Goal: Information Seeking & Learning: Learn about a topic

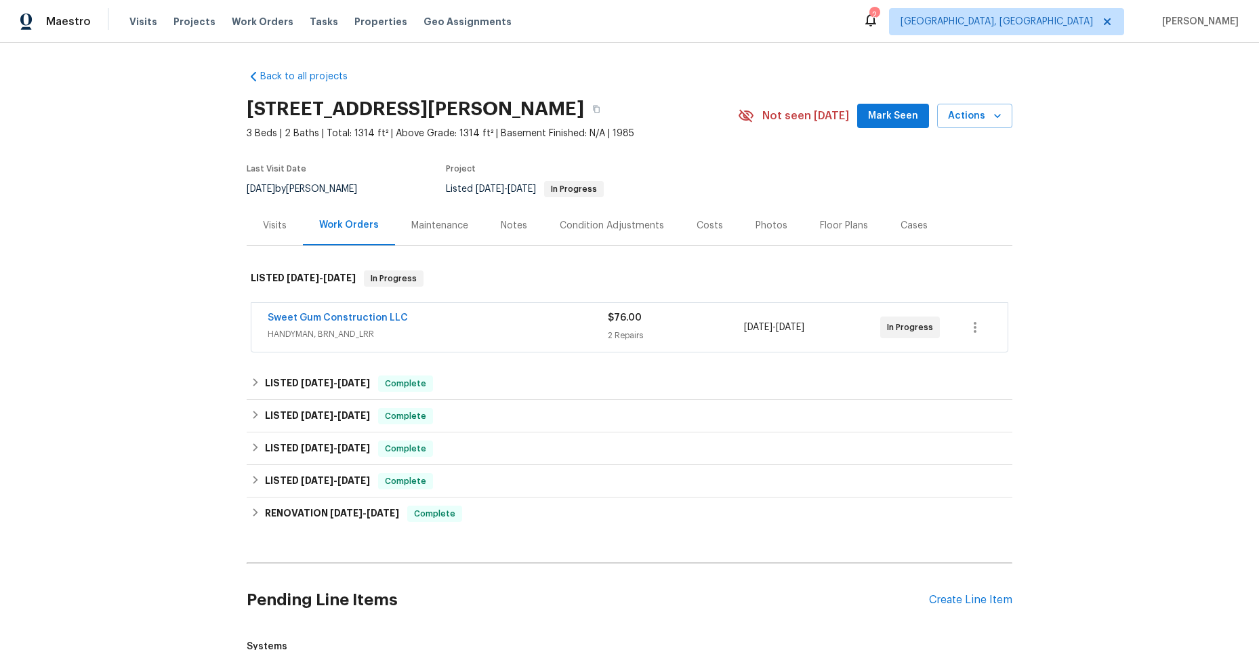
click at [516, 323] on div "Sweet Gum Construction LLC" at bounding box center [438, 319] width 340 height 16
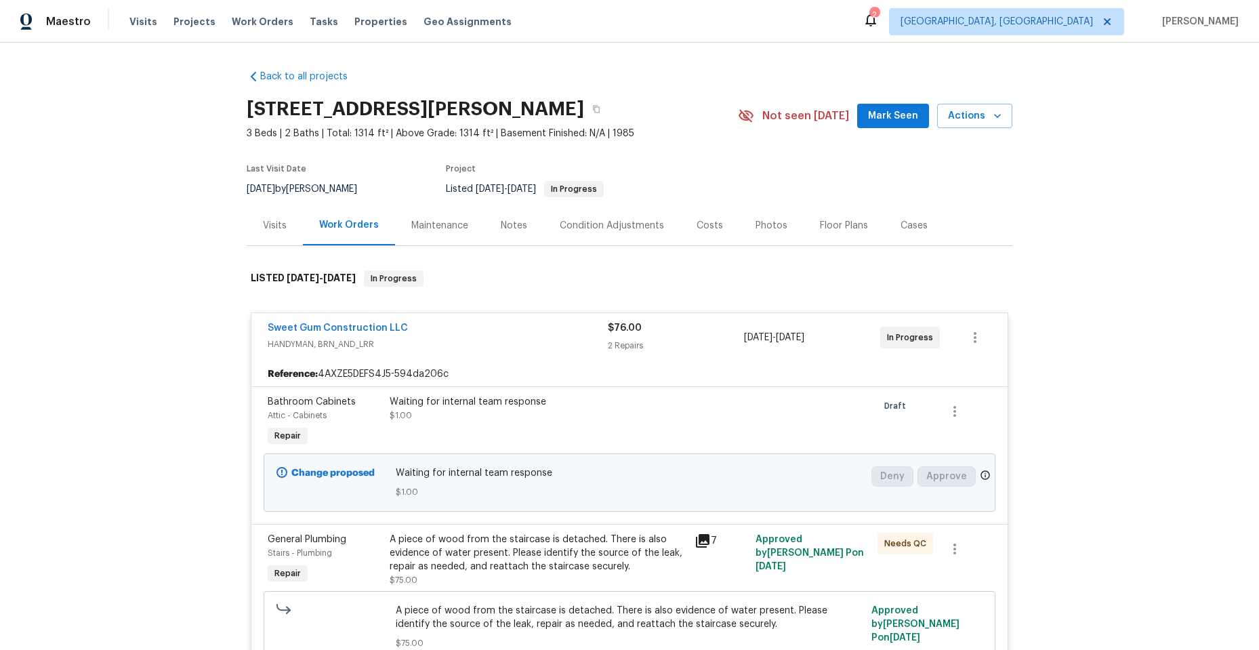
scroll to position [68, 0]
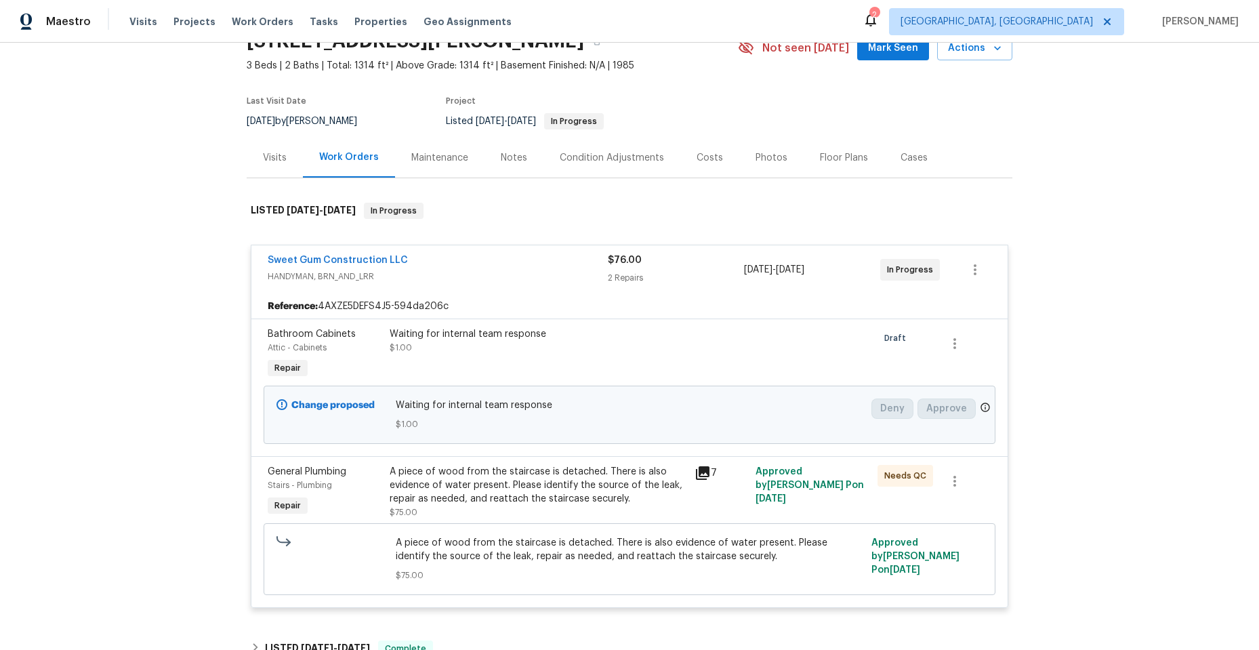
click at [620, 415] on div "Waiting for internal team response $1.00" at bounding box center [630, 414] width 468 height 33
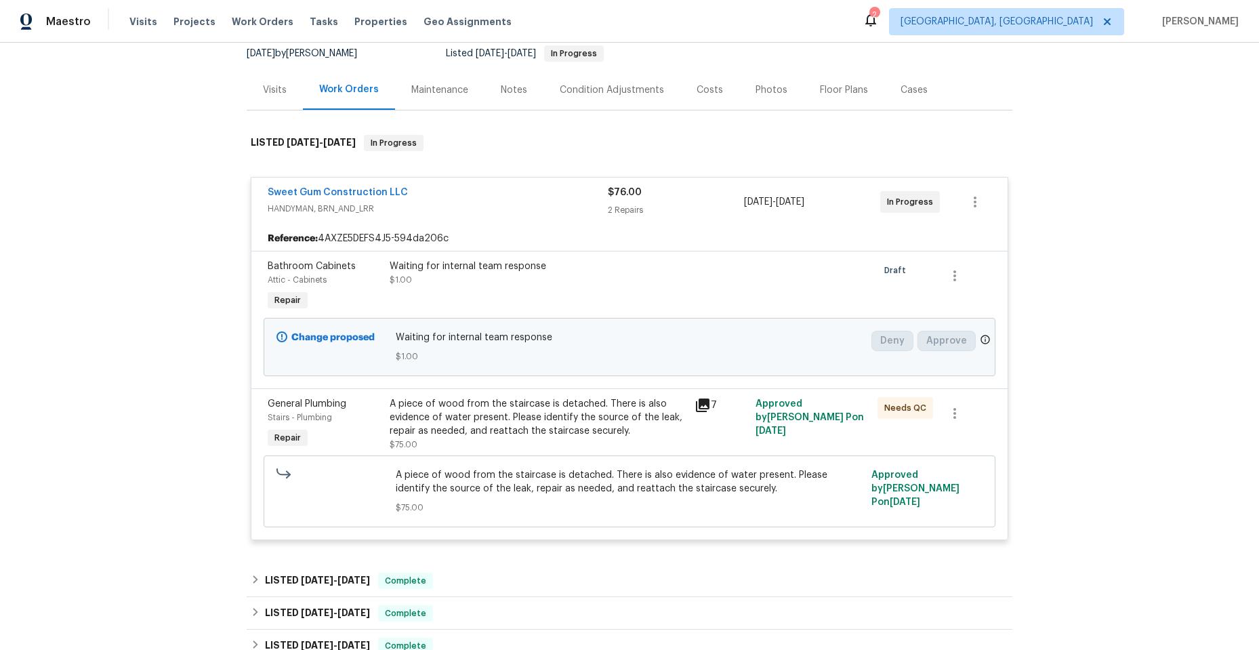
click at [699, 403] on icon at bounding box center [703, 405] width 14 height 14
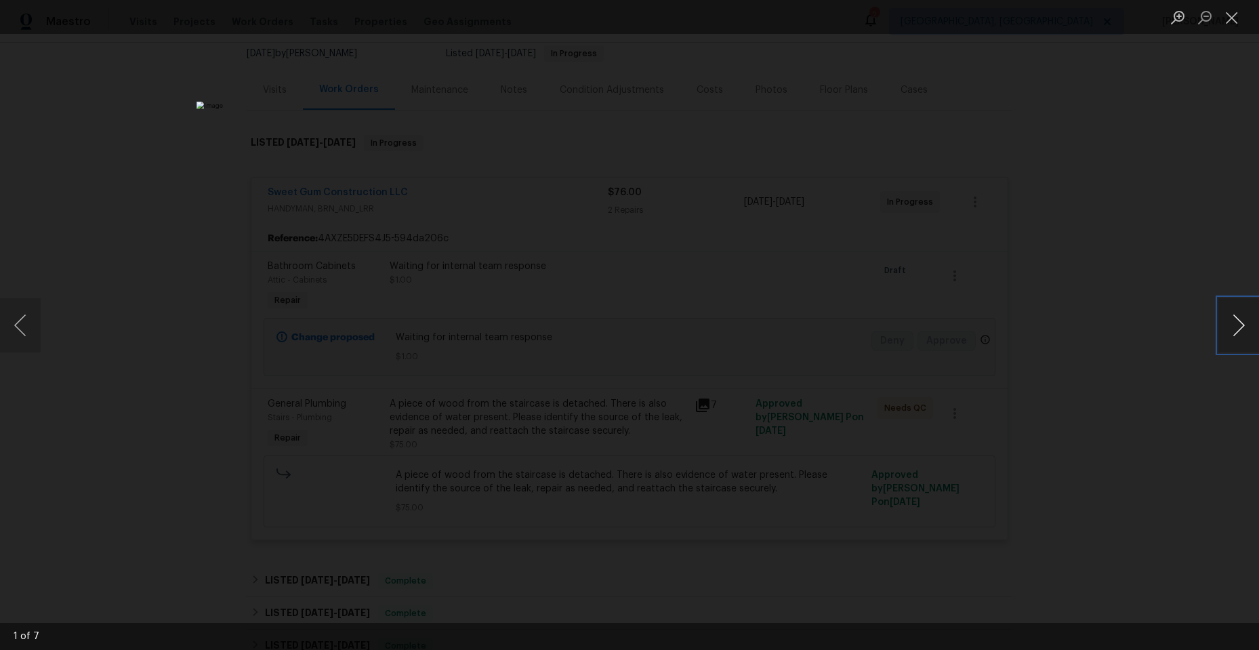
click at [1234, 320] on button "Next image" at bounding box center [1238, 325] width 41 height 54
click at [885, 375] on img "Lightbox" at bounding box center [665, 160] width 1740 height 898
click at [1230, 322] on button "Next image" at bounding box center [1238, 325] width 41 height 54
click at [1240, 325] on button "Next image" at bounding box center [1238, 325] width 41 height 54
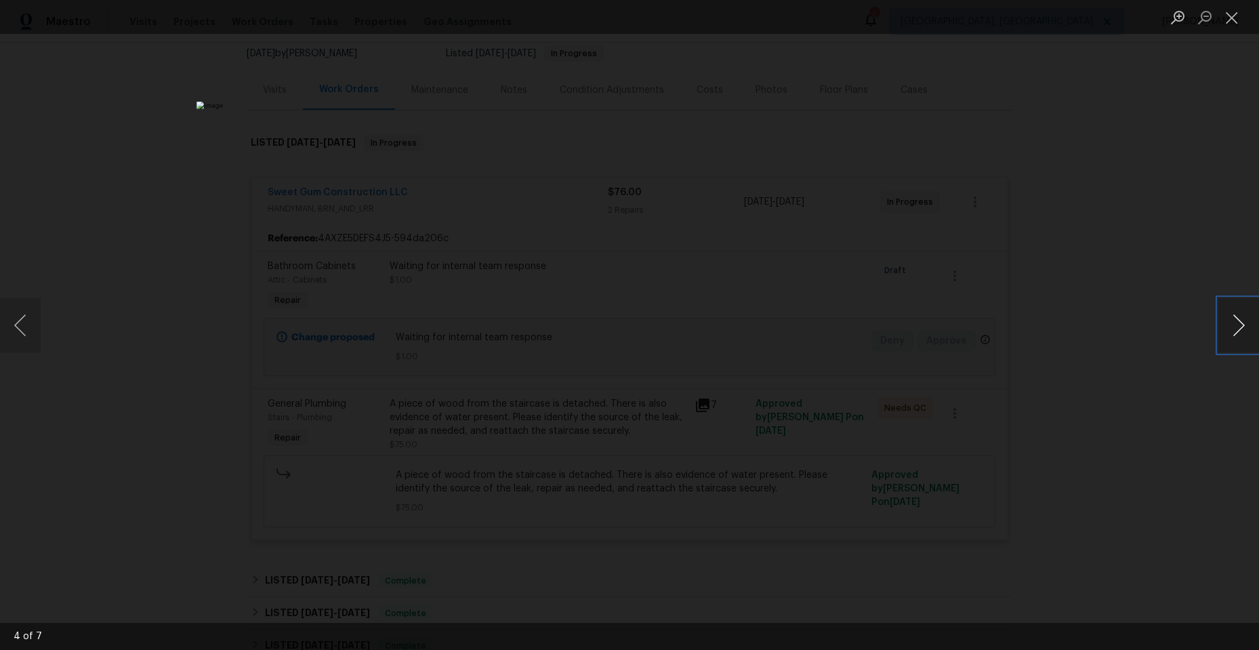
click at [1235, 323] on button "Next image" at bounding box center [1238, 325] width 41 height 54
click at [30, 330] on button "Previous image" at bounding box center [20, 325] width 41 height 54
click at [1239, 325] on button "Next image" at bounding box center [1238, 325] width 41 height 54
click at [1232, 325] on button "Next image" at bounding box center [1238, 325] width 41 height 54
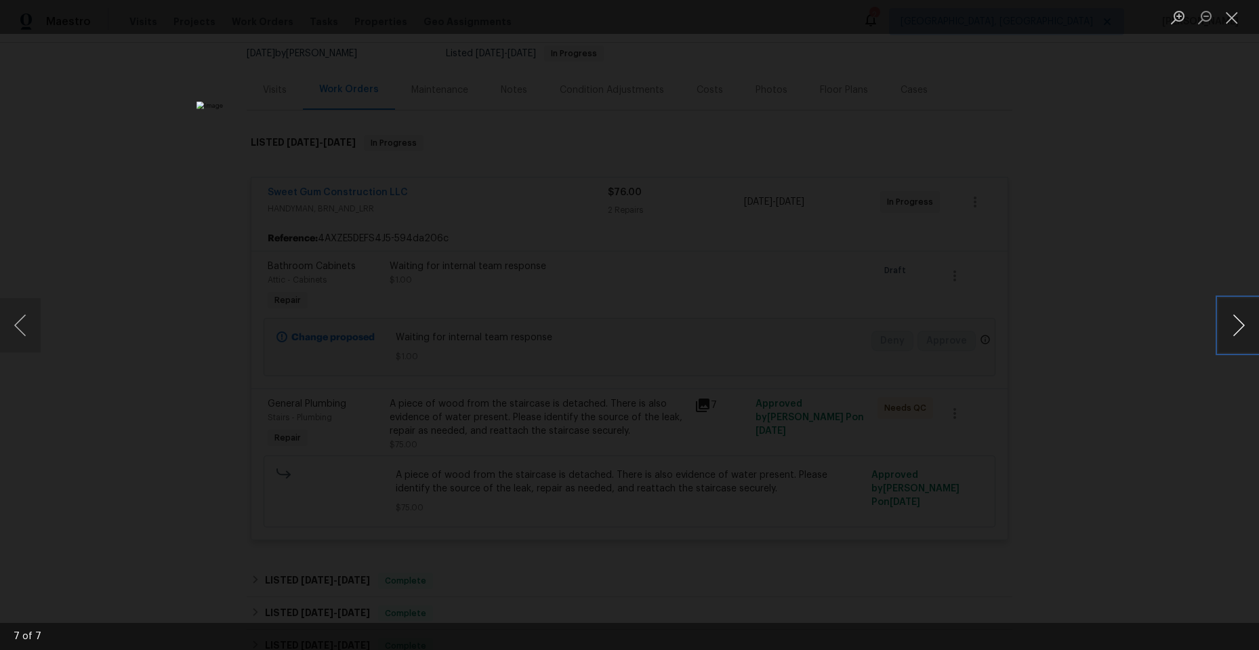
click at [1232, 325] on button "Next image" at bounding box center [1238, 325] width 41 height 54
click at [1231, 15] on button "Close lightbox" at bounding box center [1231, 17] width 27 height 24
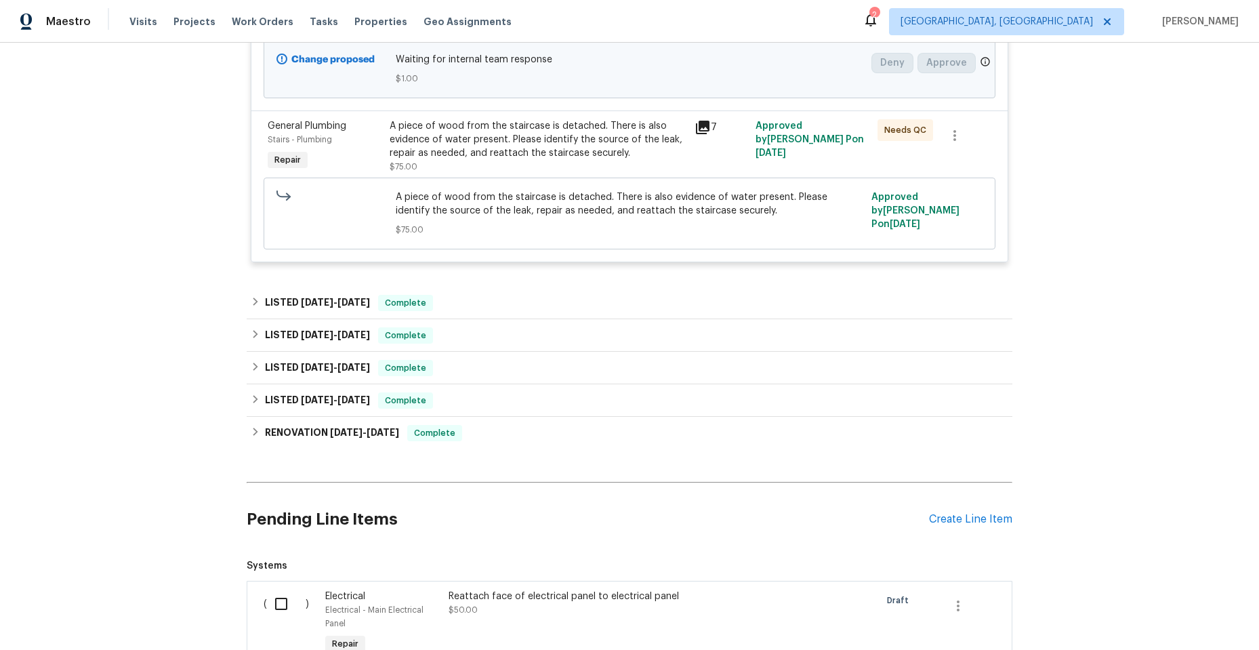
scroll to position [339, 0]
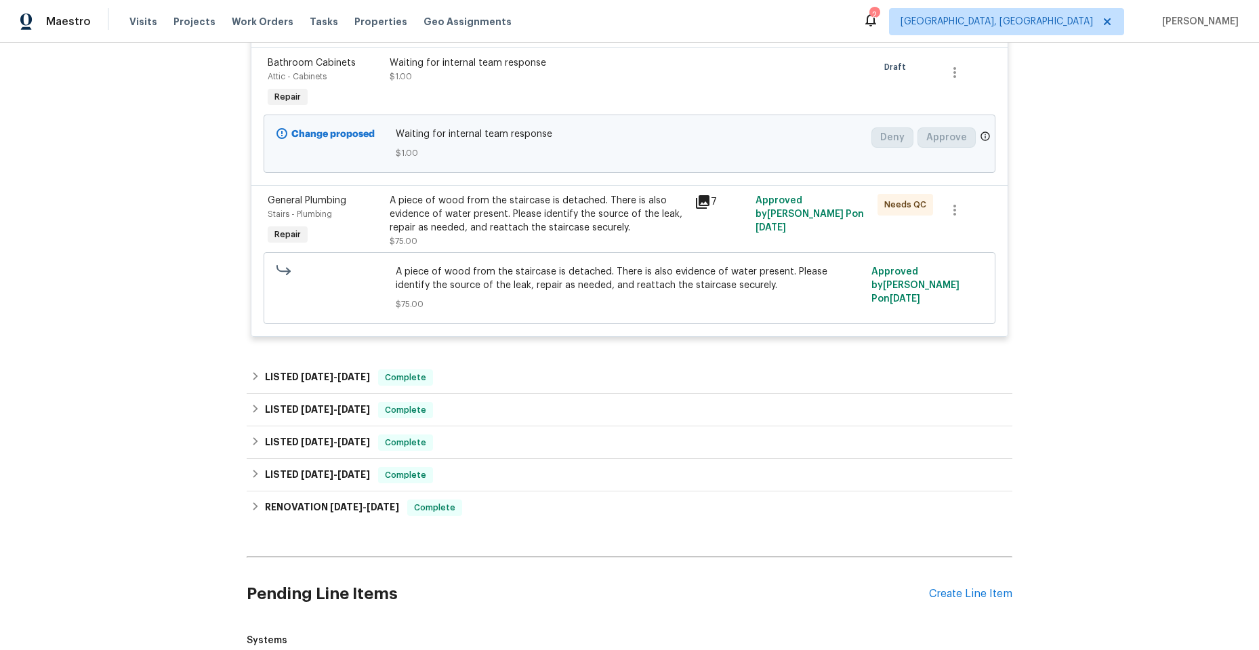
click at [579, 72] on div "Waiting for internal team response $1.00" at bounding box center [538, 69] width 297 height 27
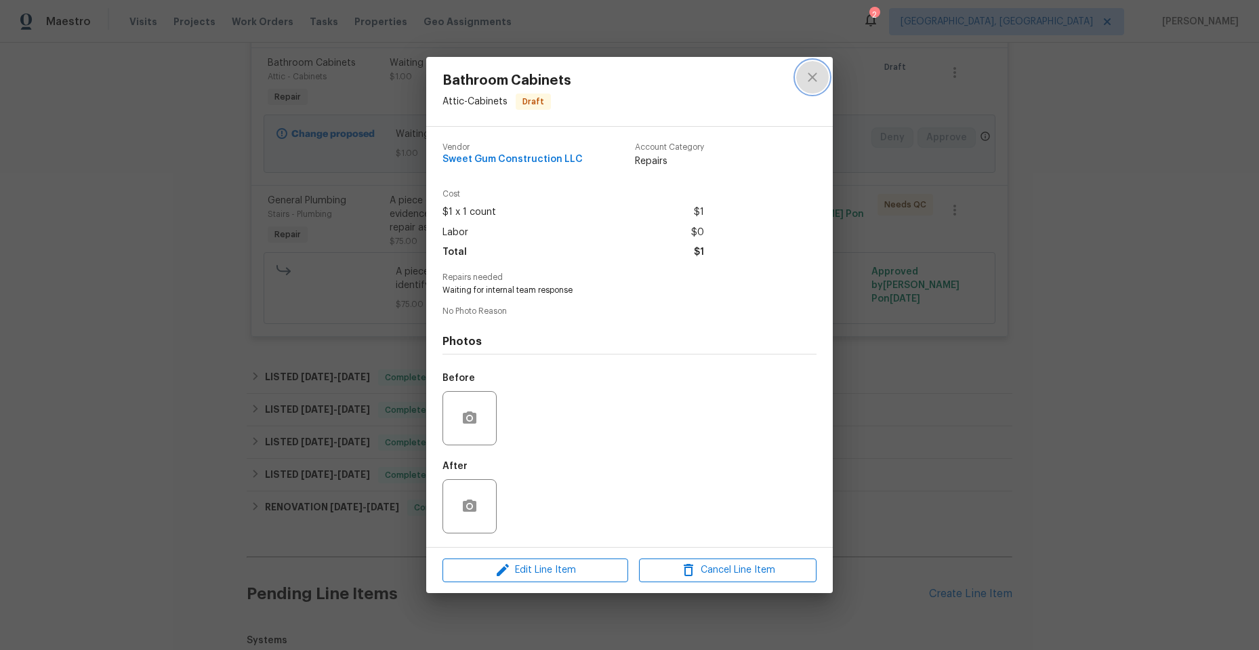
click at [807, 78] on icon "close" at bounding box center [812, 77] width 16 height 16
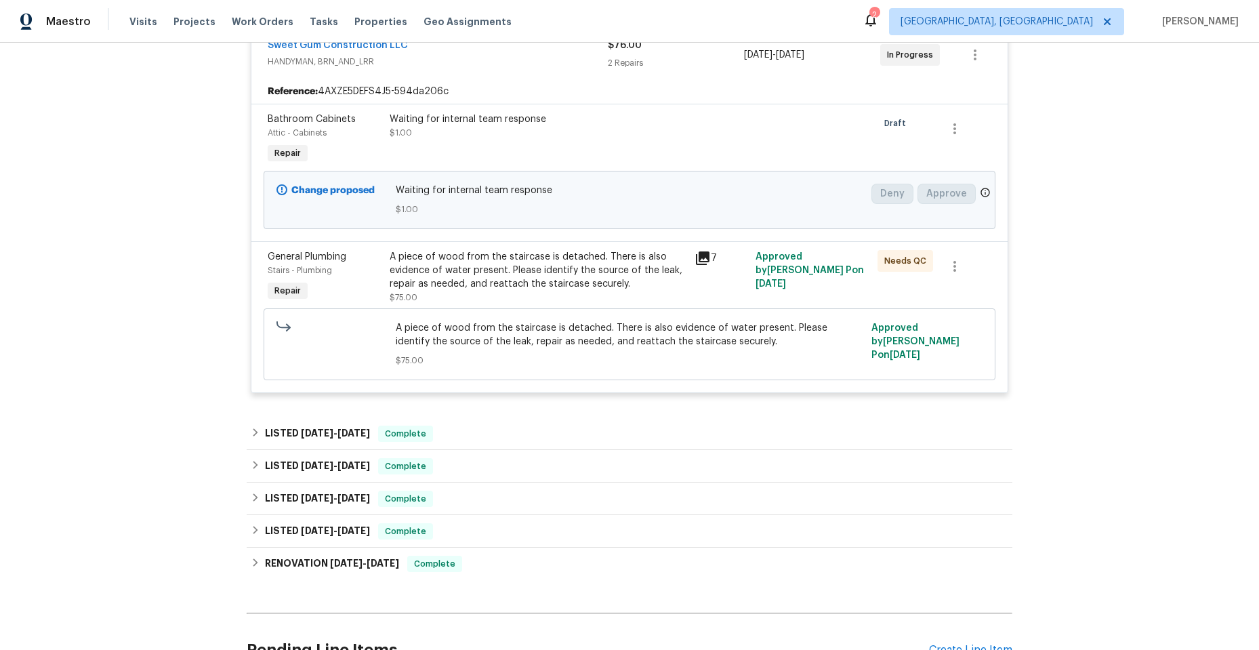
scroll to position [271, 0]
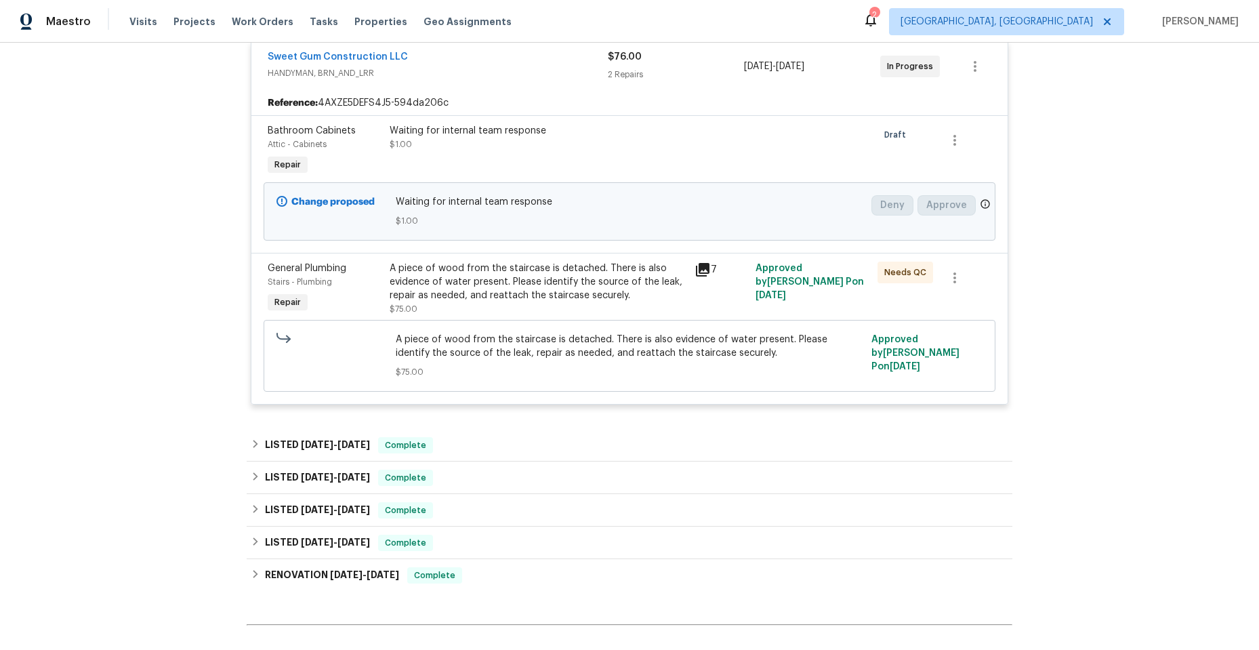
click at [473, 58] on div "Sweet Gum Construction LLC" at bounding box center [438, 58] width 340 height 16
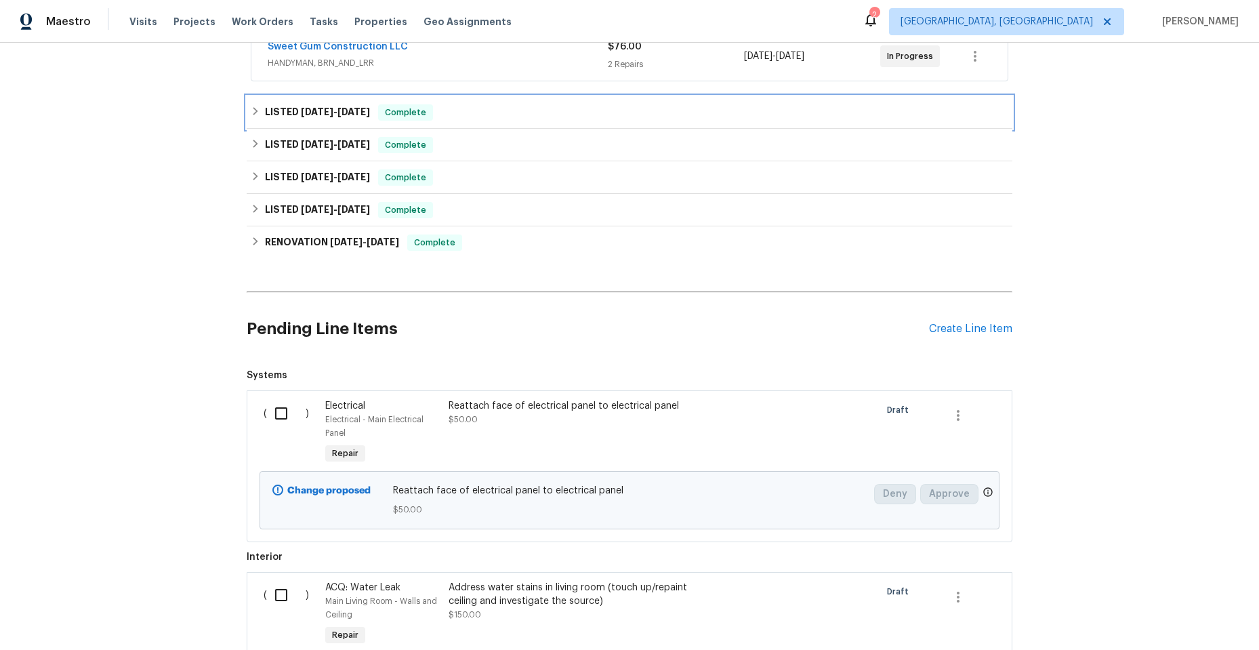
click at [253, 108] on icon at bounding box center [255, 111] width 5 height 8
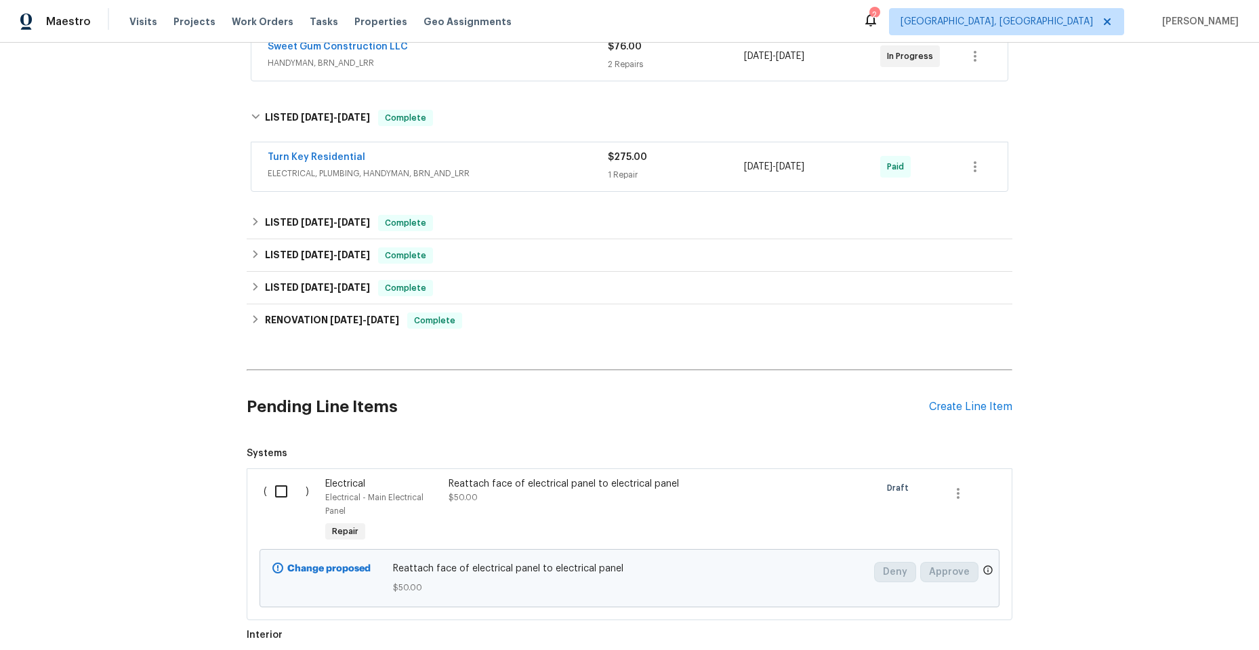
click at [518, 163] on div "Turn Key Residential" at bounding box center [438, 158] width 340 height 16
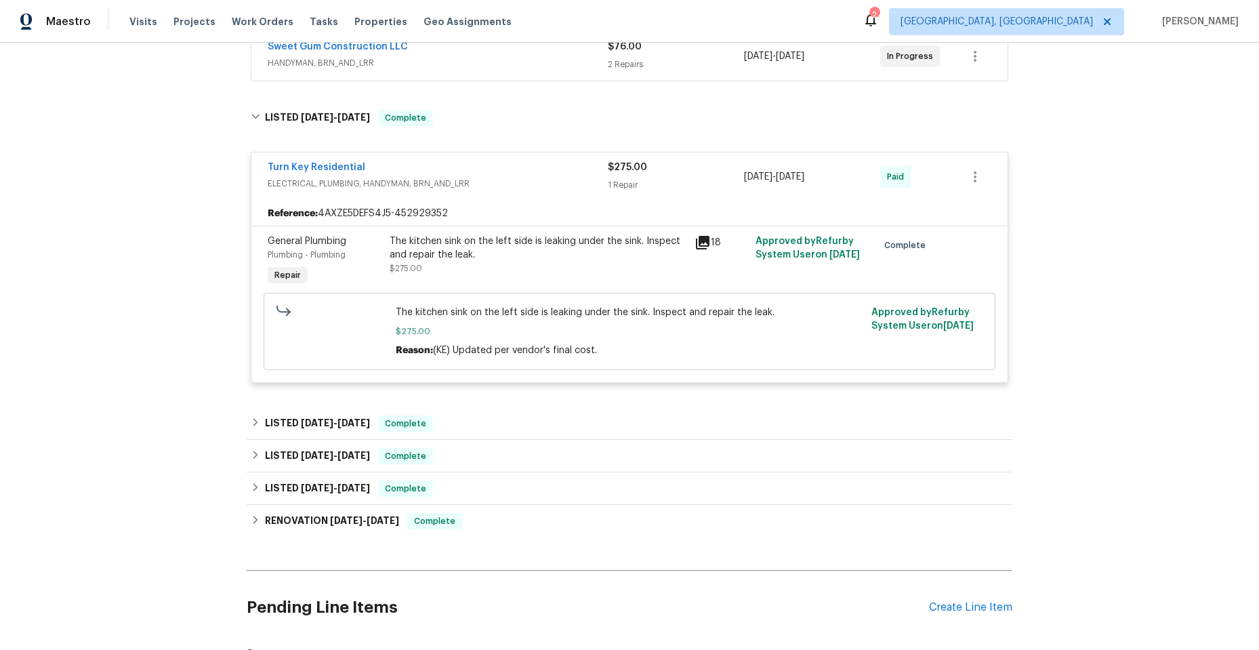
click at [507, 167] on div "Turn Key Residential" at bounding box center [438, 169] width 340 height 16
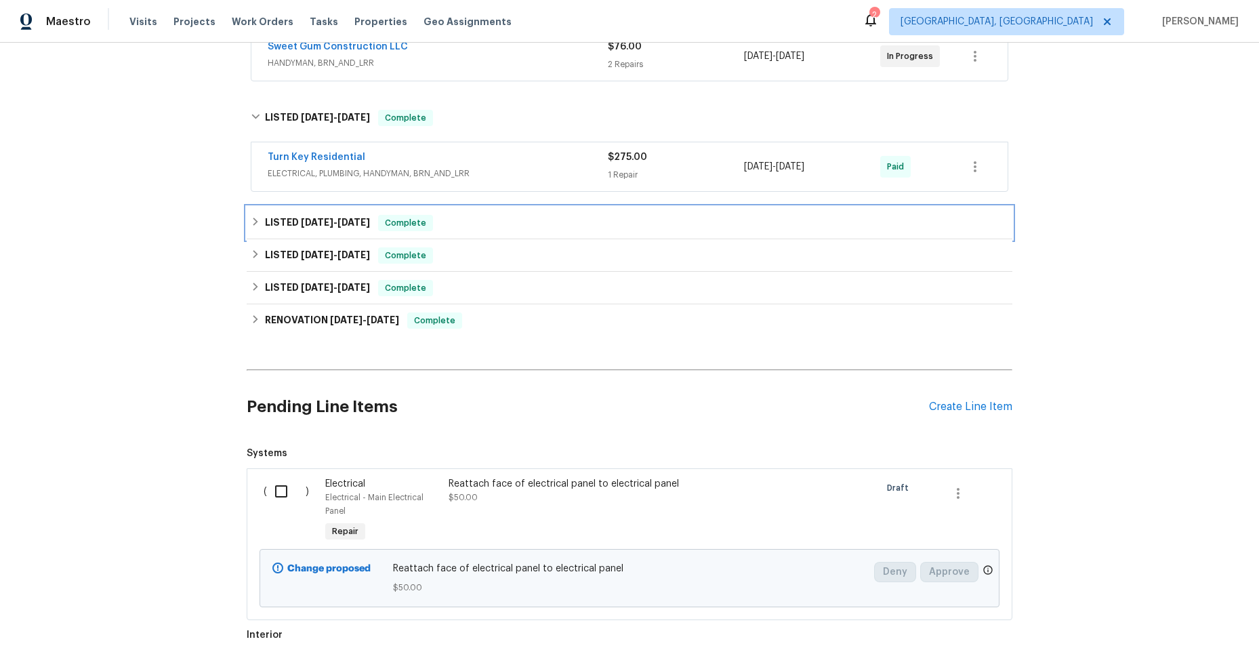
click at [251, 222] on icon at bounding box center [255, 221] width 9 height 9
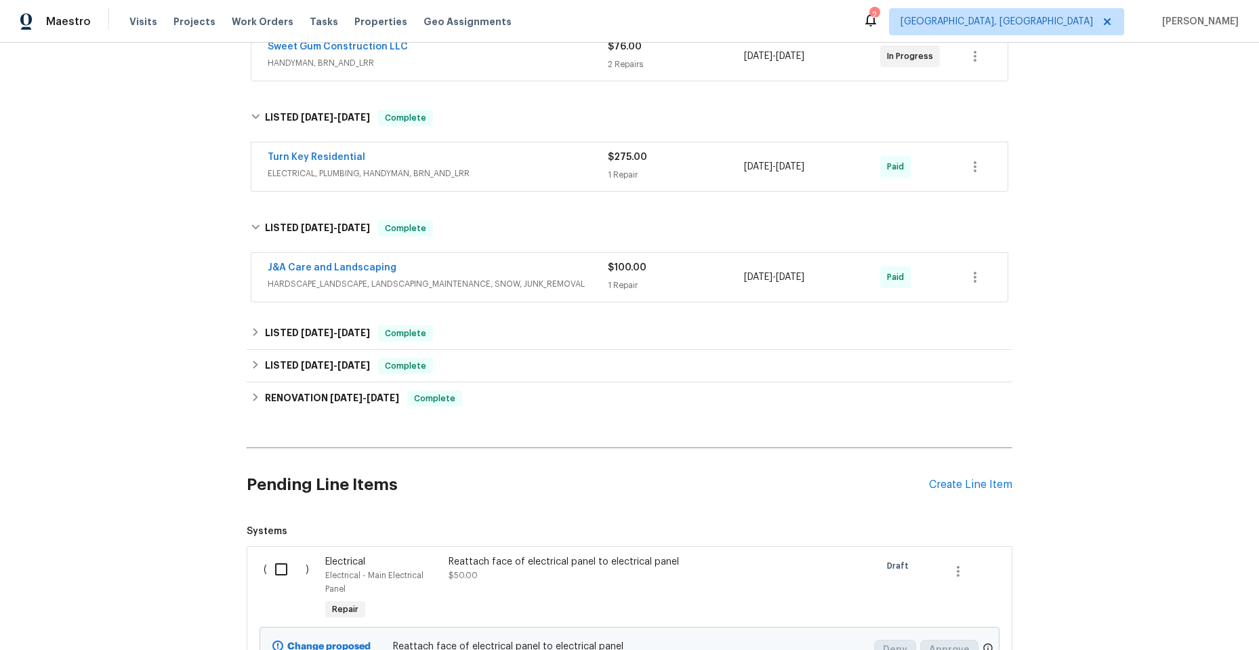
click at [522, 266] on div "J&A Care and Landscaping" at bounding box center [438, 269] width 340 height 16
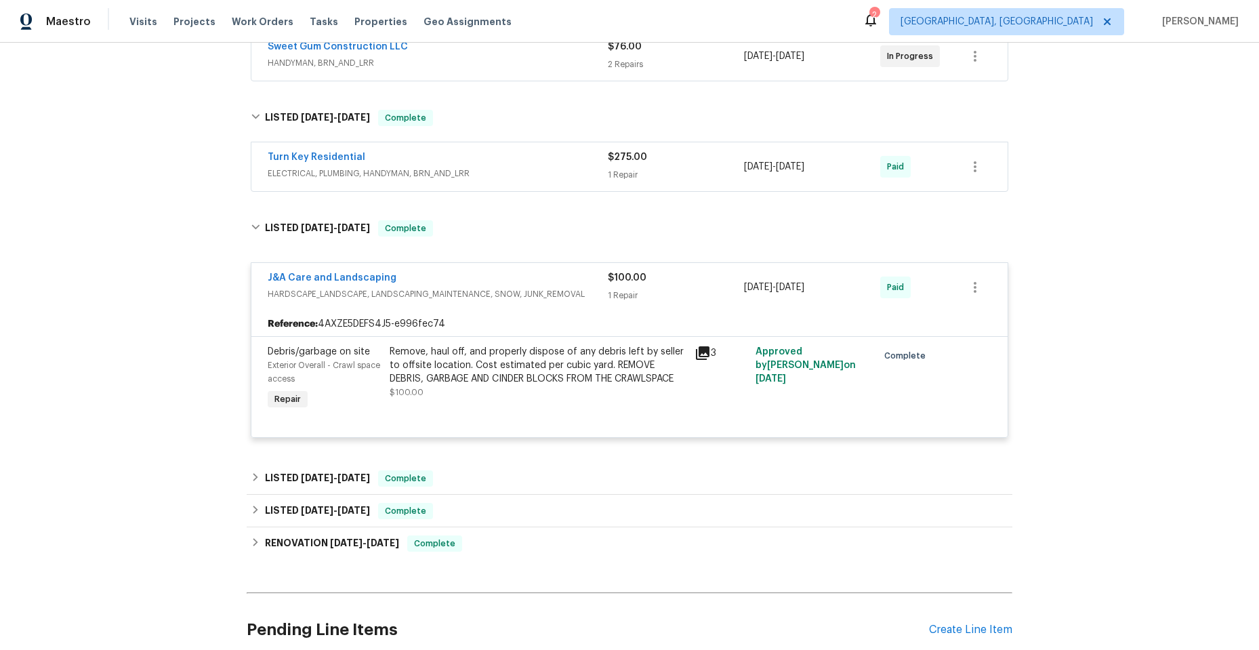
click at [520, 272] on div "J&A Care and Landscaping" at bounding box center [438, 279] width 340 height 16
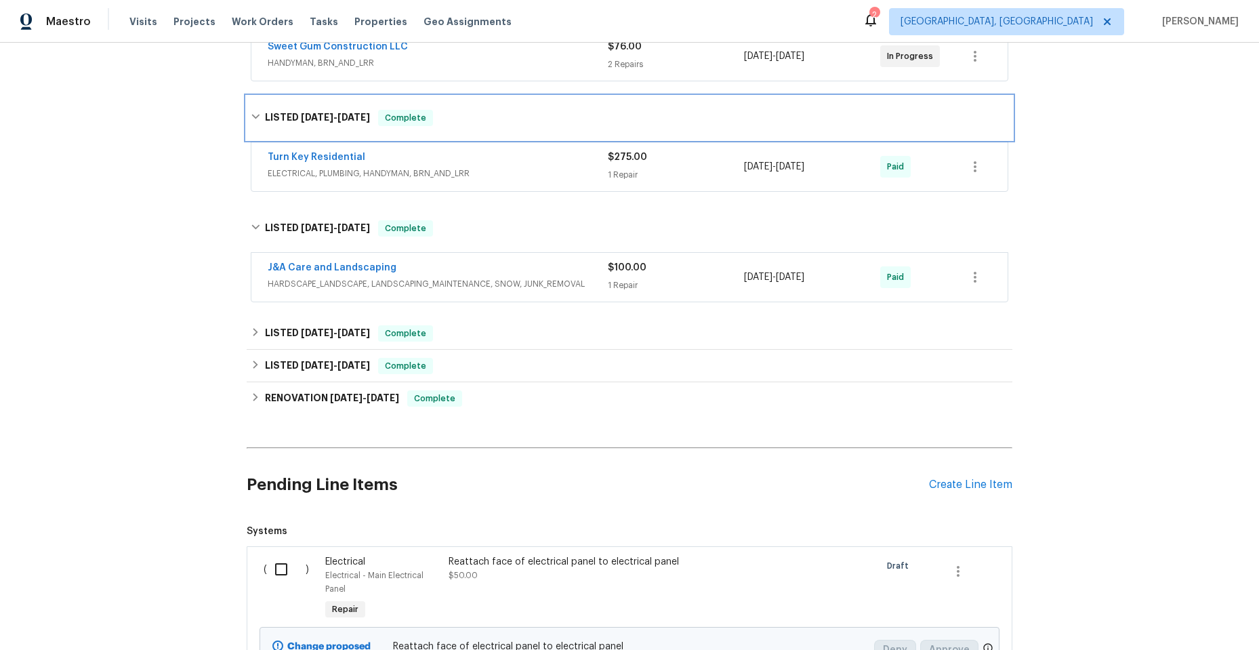
click at [251, 117] on icon at bounding box center [255, 117] width 8 height 5
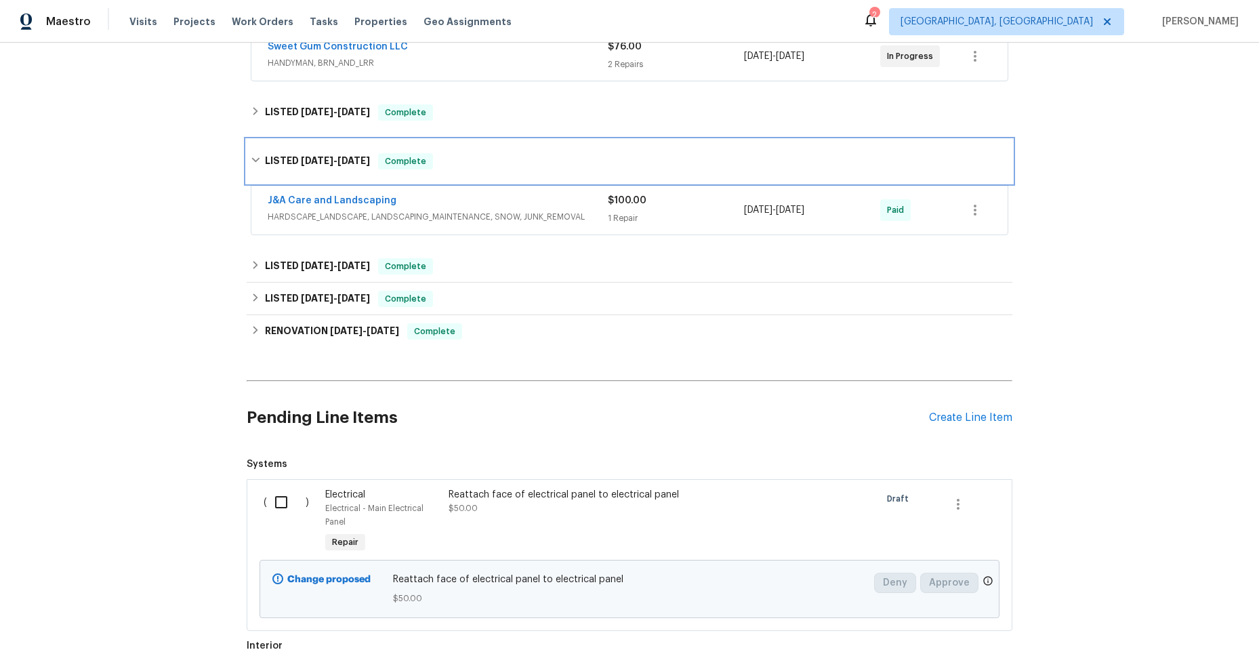
click at [251, 156] on icon at bounding box center [255, 159] width 9 height 9
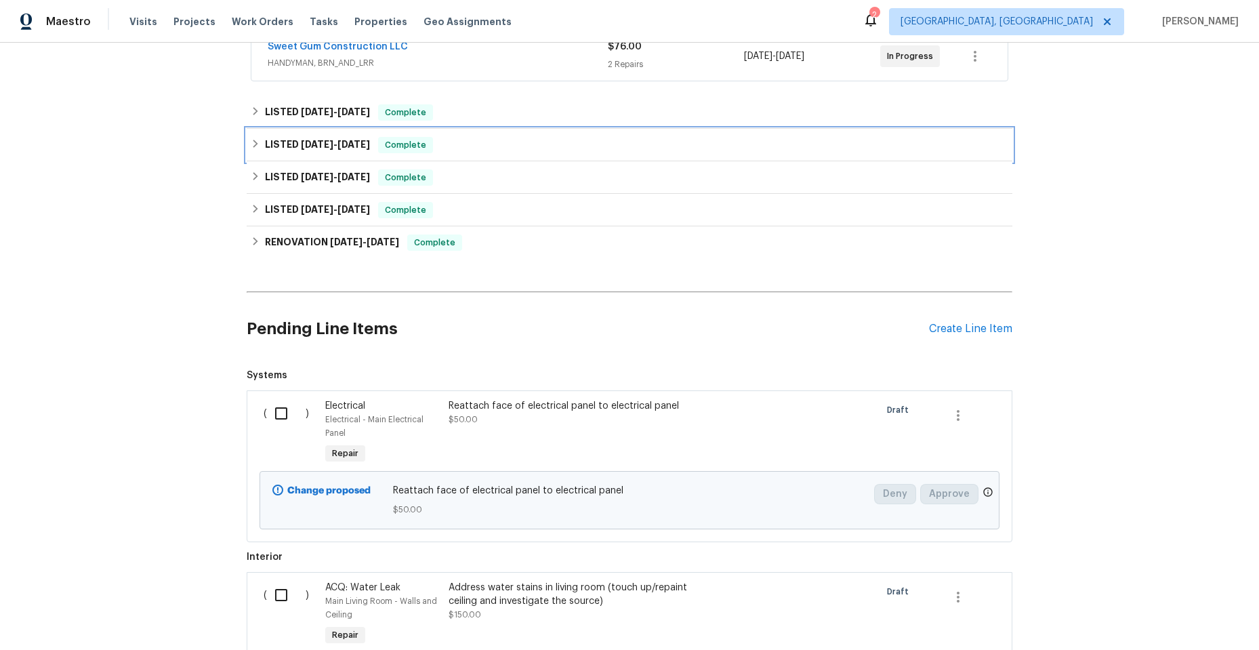
click at [251, 145] on icon at bounding box center [255, 143] width 9 height 9
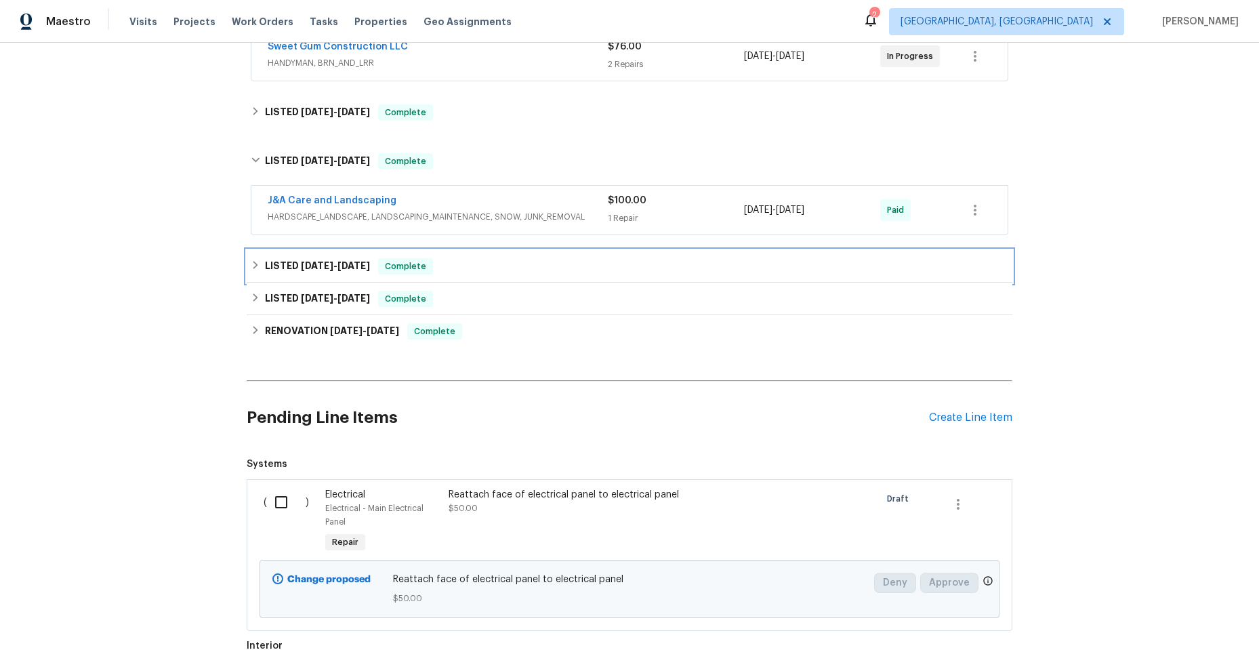
click at [251, 264] on icon at bounding box center [255, 264] width 9 height 9
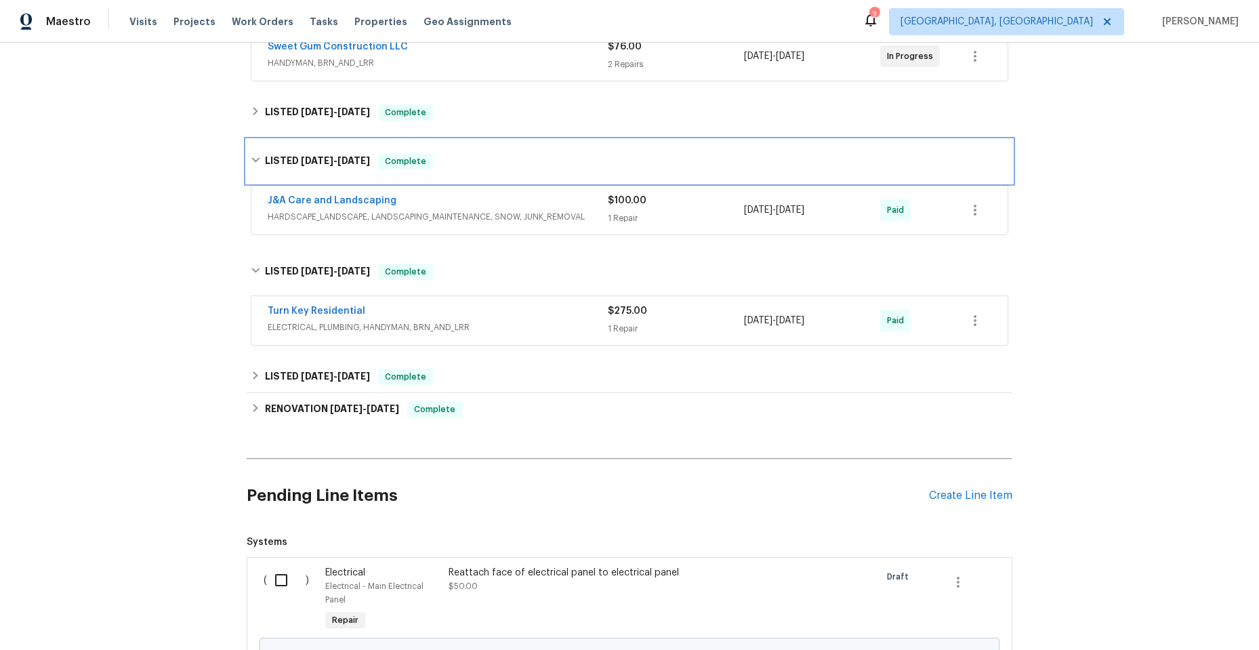
click at [251, 158] on icon at bounding box center [255, 159] width 9 height 9
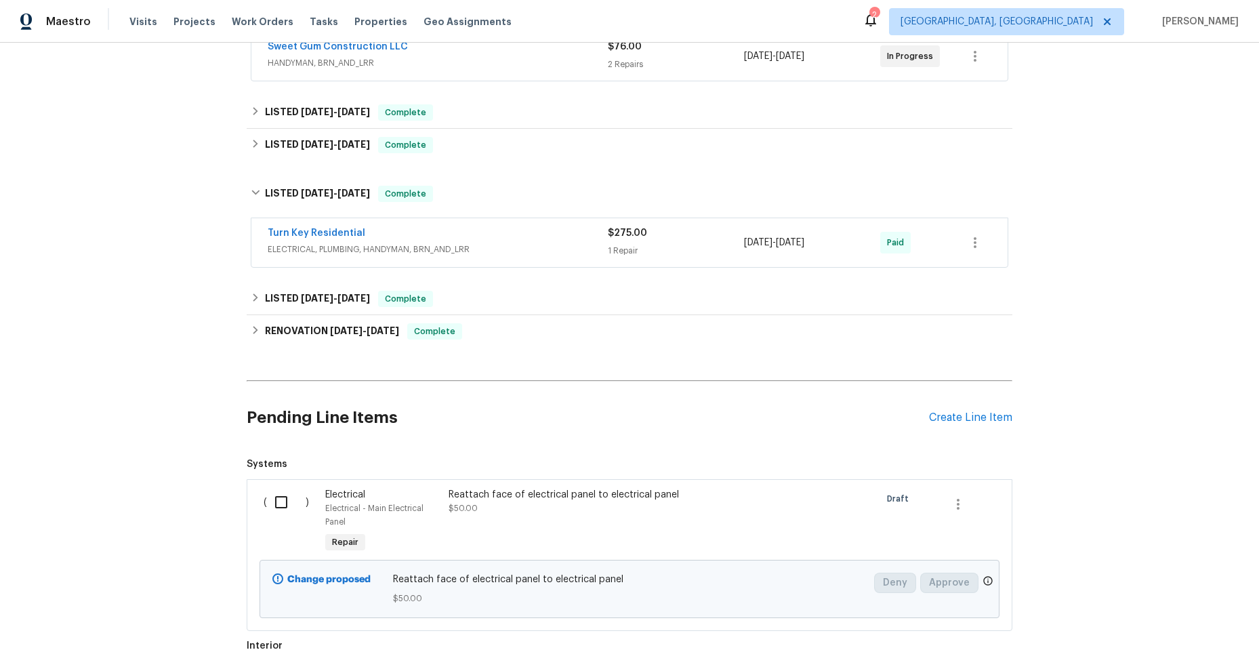
click at [517, 228] on div "Turn Key Residential" at bounding box center [438, 234] width 340 height 16
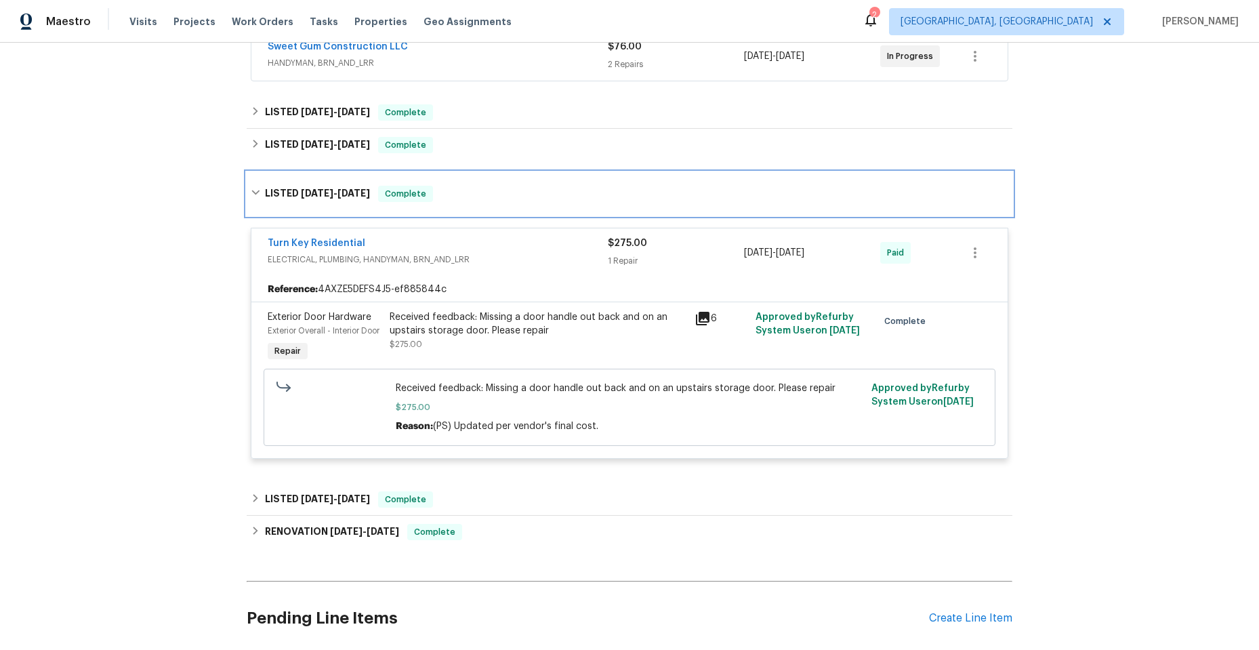
click at [254, 192] on icon at bounding box center [255, 192] width 9 height 9
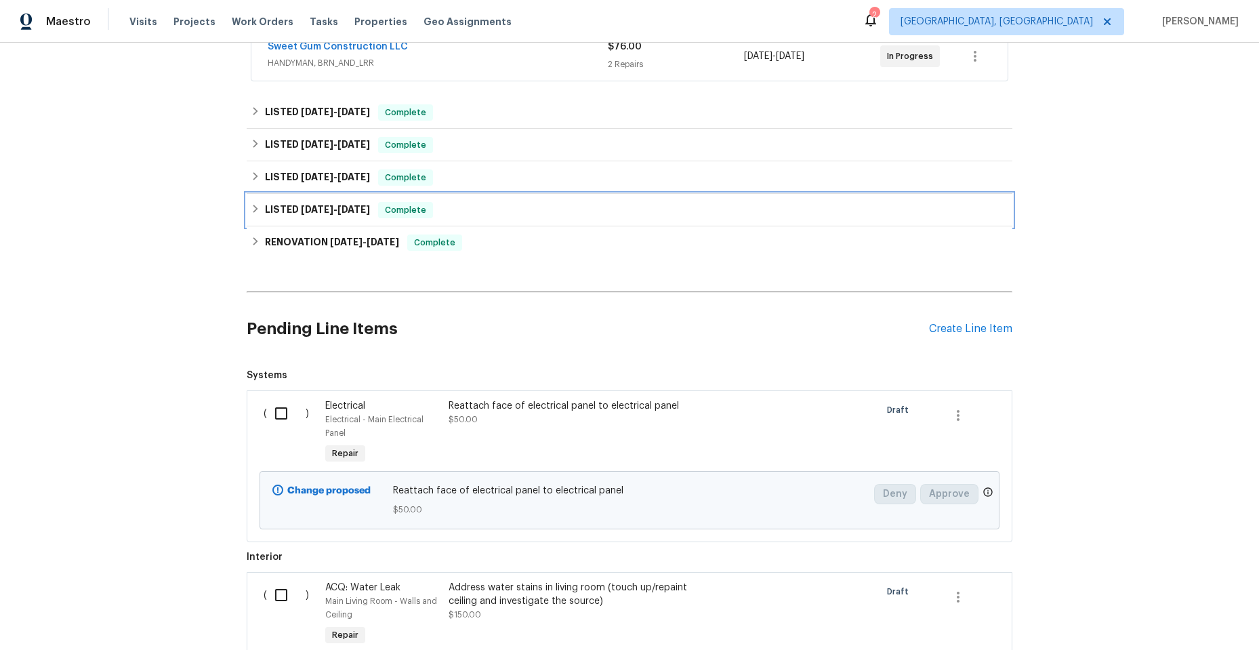
click at [251, 208] on icon at bounding box center [255, 208] width 9 height 9
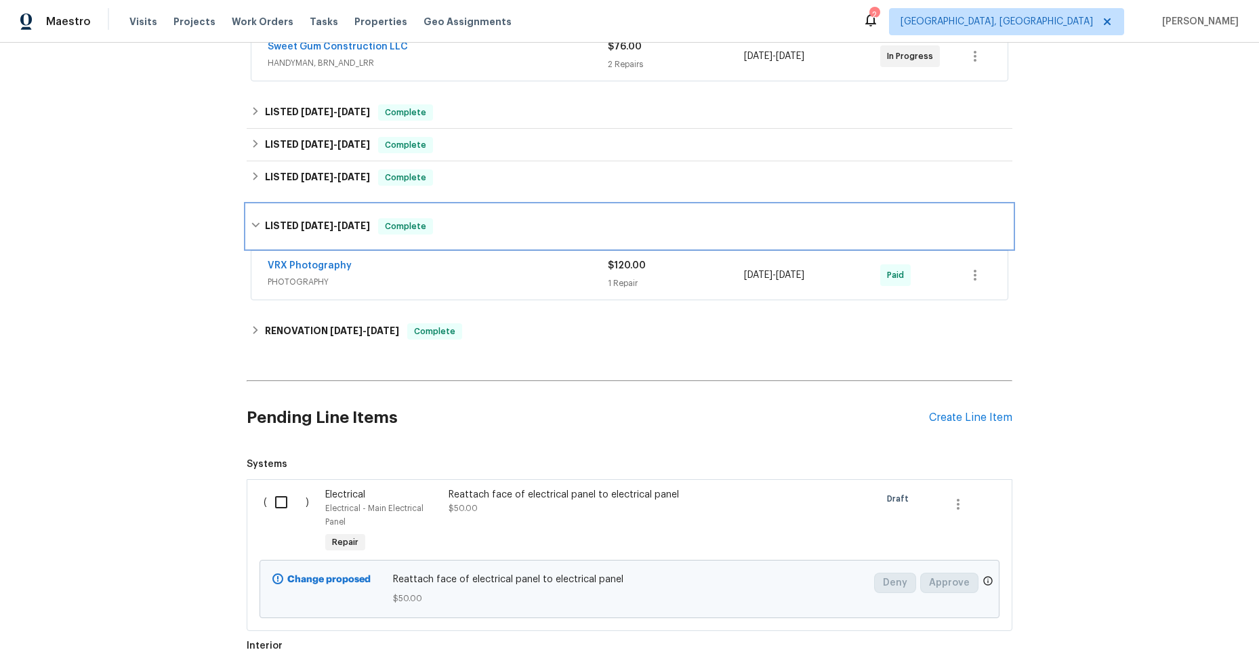
click at [251, 224] on icon at bounding box center [255, 224] width 9 height 9
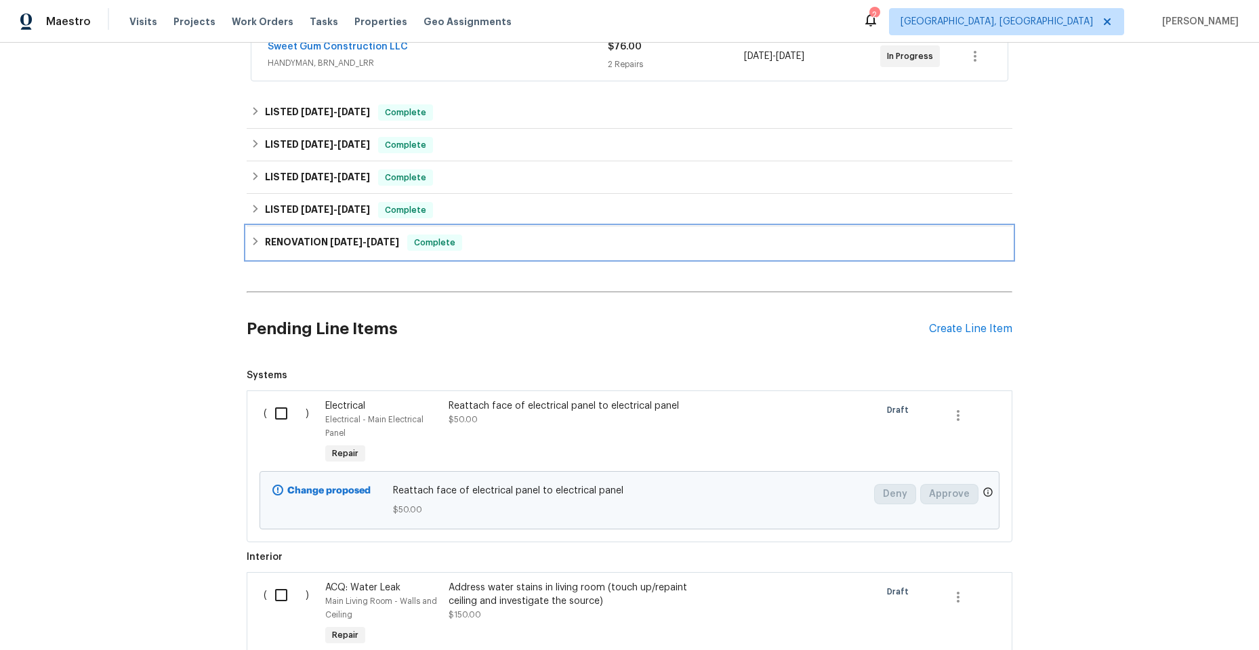
click at [247, 238] on div "RENOVATION 3/11/25 - 3/20/25 Complete" at bounding box center [630, 242] width 766 height 33
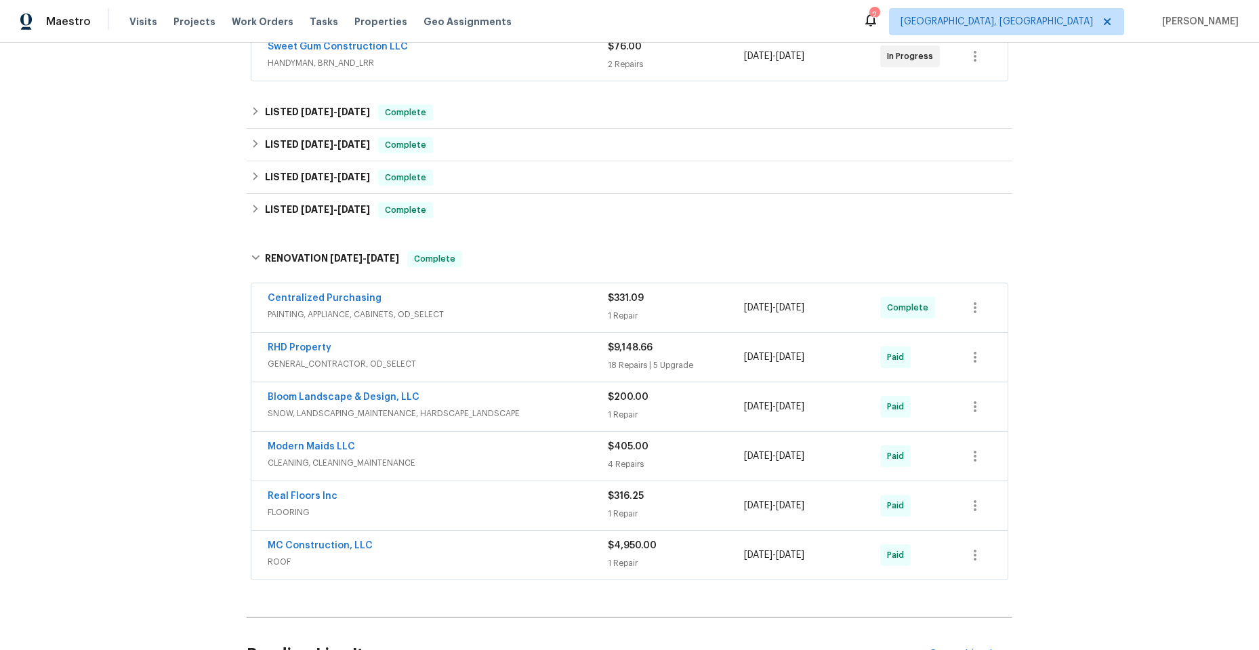
click at [478, 352] on div "RHD Property" at bounding box center [438, 349] width 340 height 16
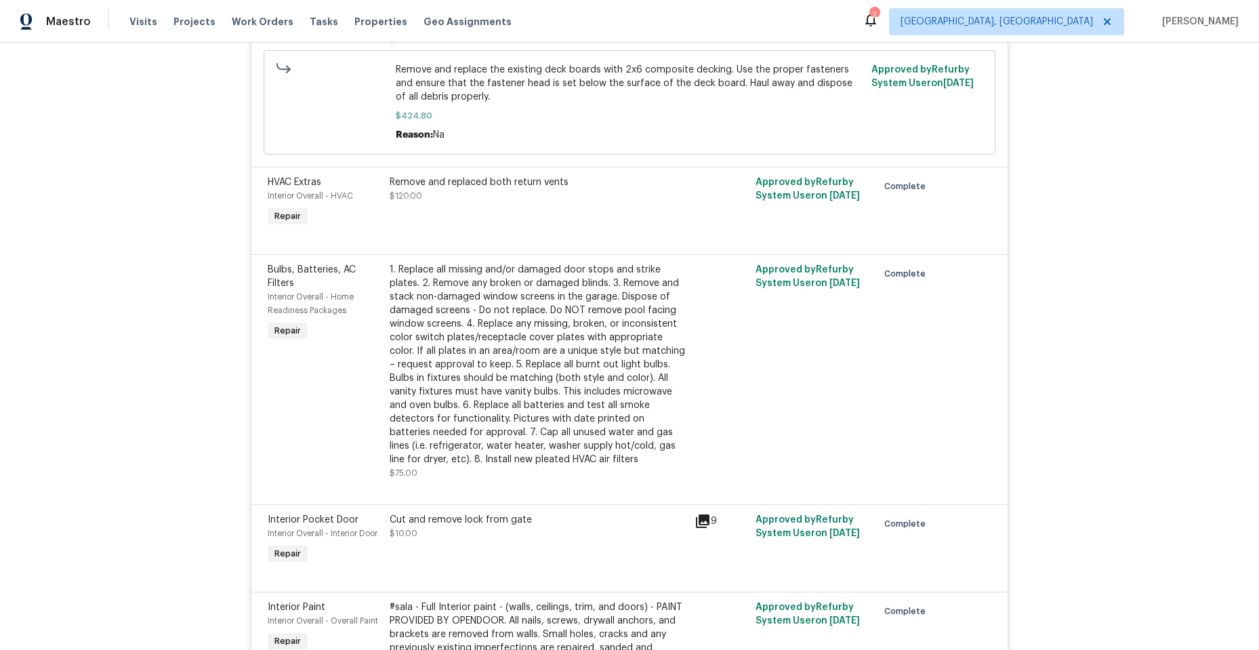
scroll to position [2236, 0]
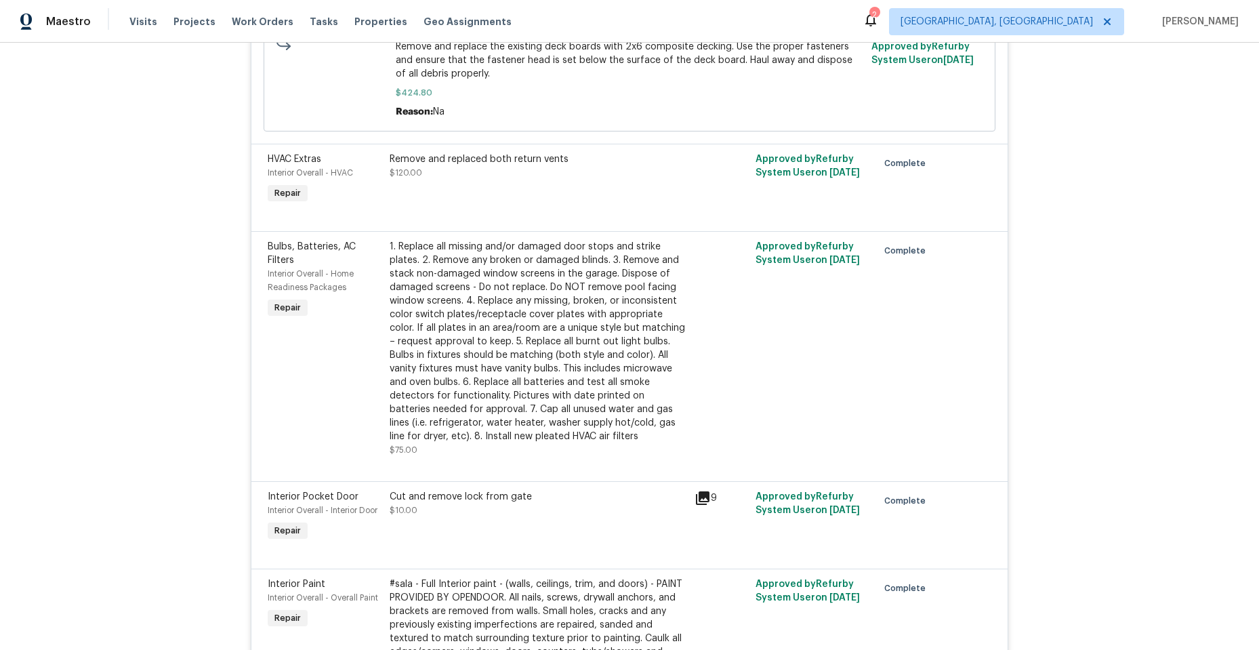
click at [701, 490] on icon at bounding box center [702, 498] width 16 height 16
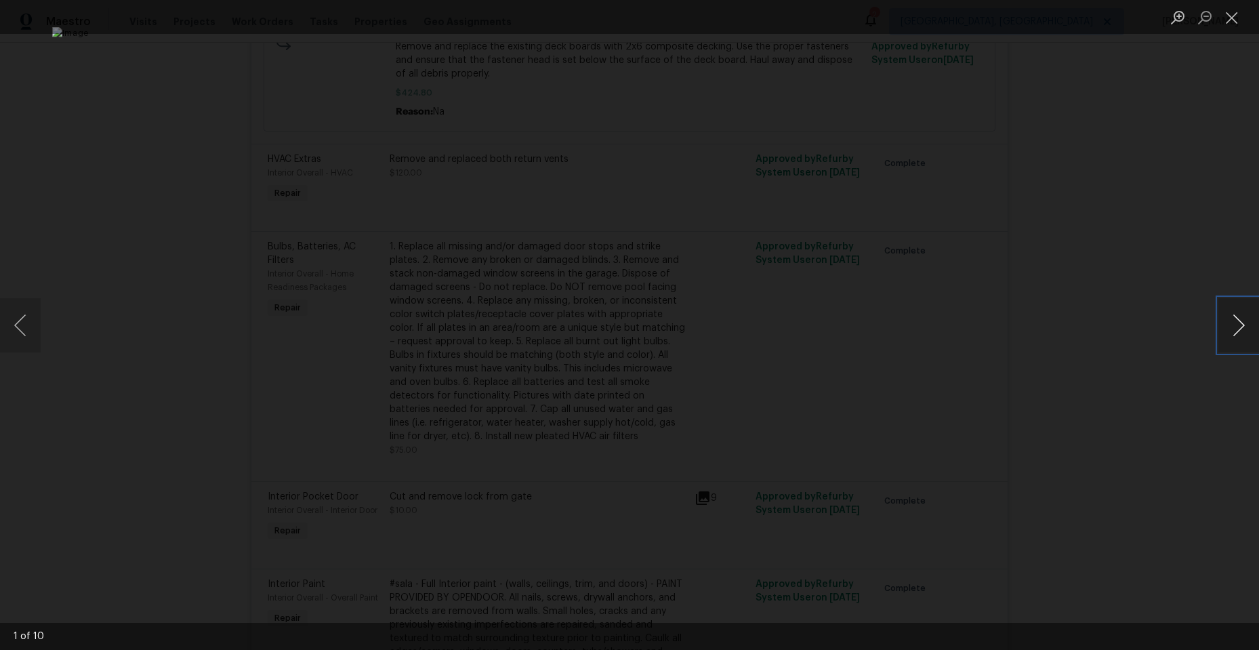
click at [1239, 325] on button "Next image" at bounding box center [1238, 325] width 41 height 54
click at [1237, 325] on button "Next image" at bounding box center [1238, 325] width 41 height 54
click at [1229, 18] on button "Close lightbox" at bounding box center [1231, 17] width 27 height 24
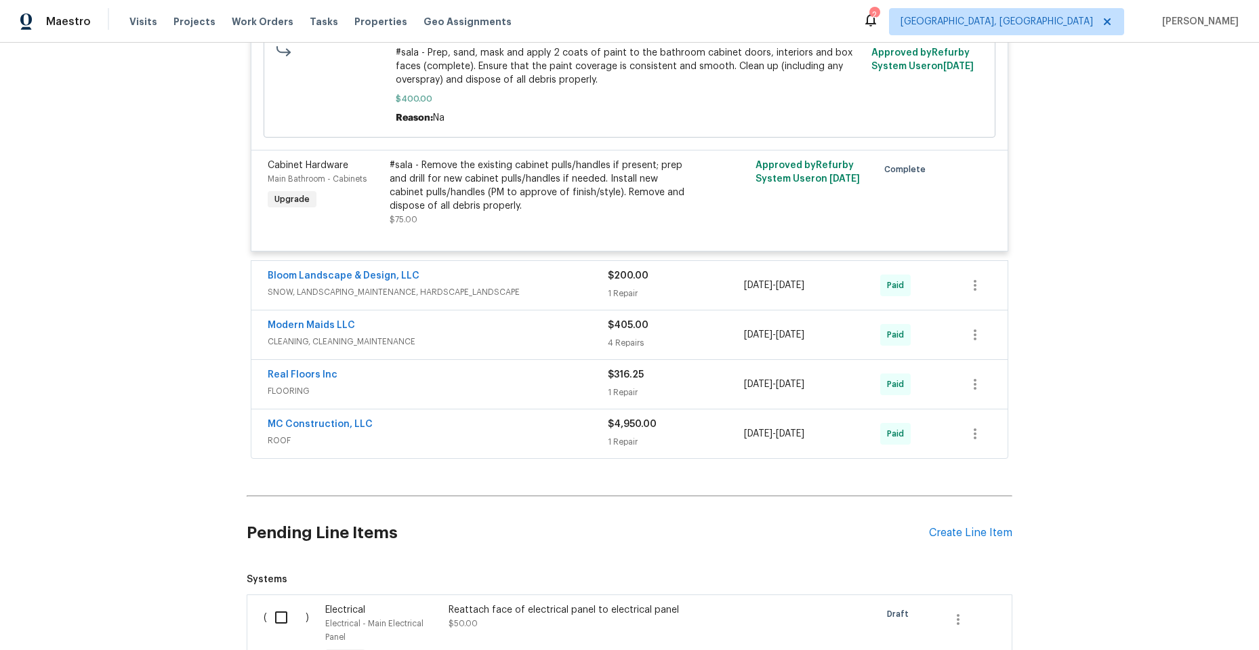
scroll to position [4065, 0]
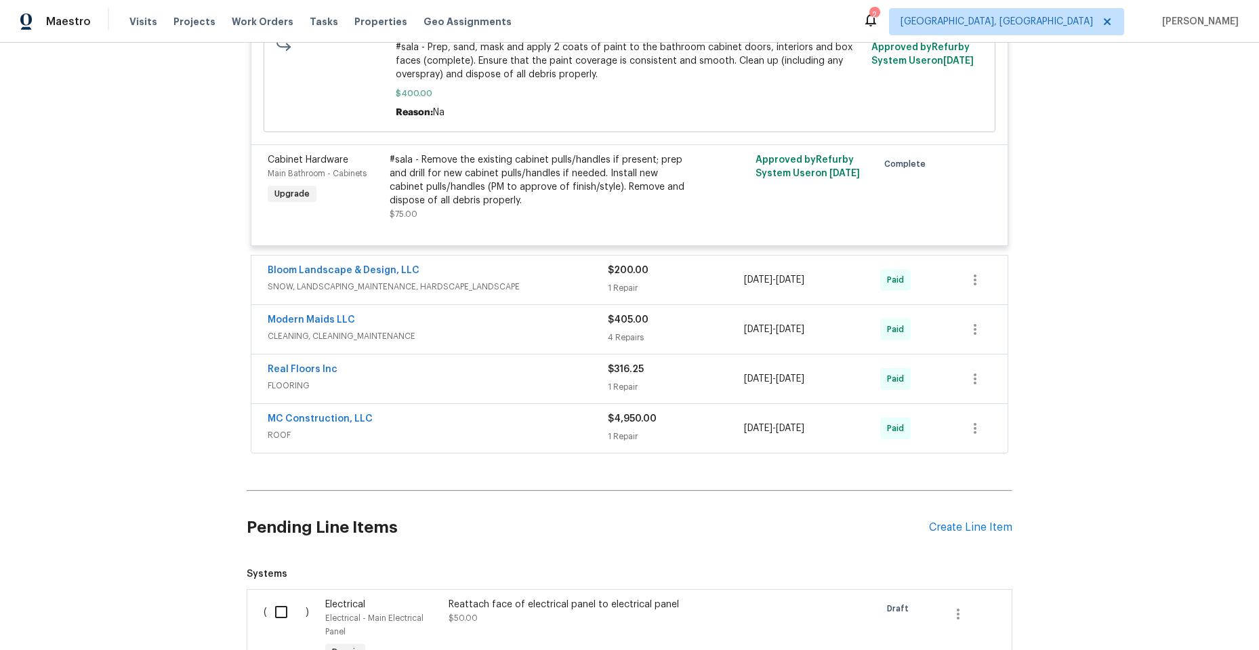
click at [526, 428] on span "ROOF" at bounding box center [438, 435] width 340 height 14
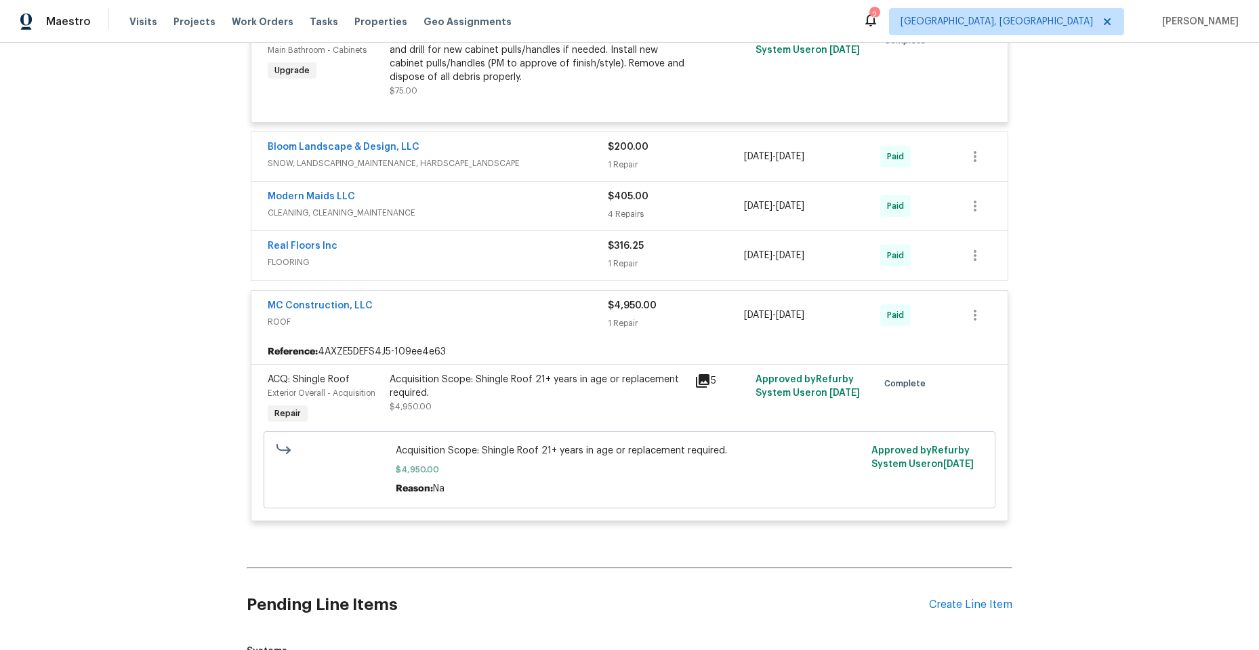
scroll to position [4201, 0]
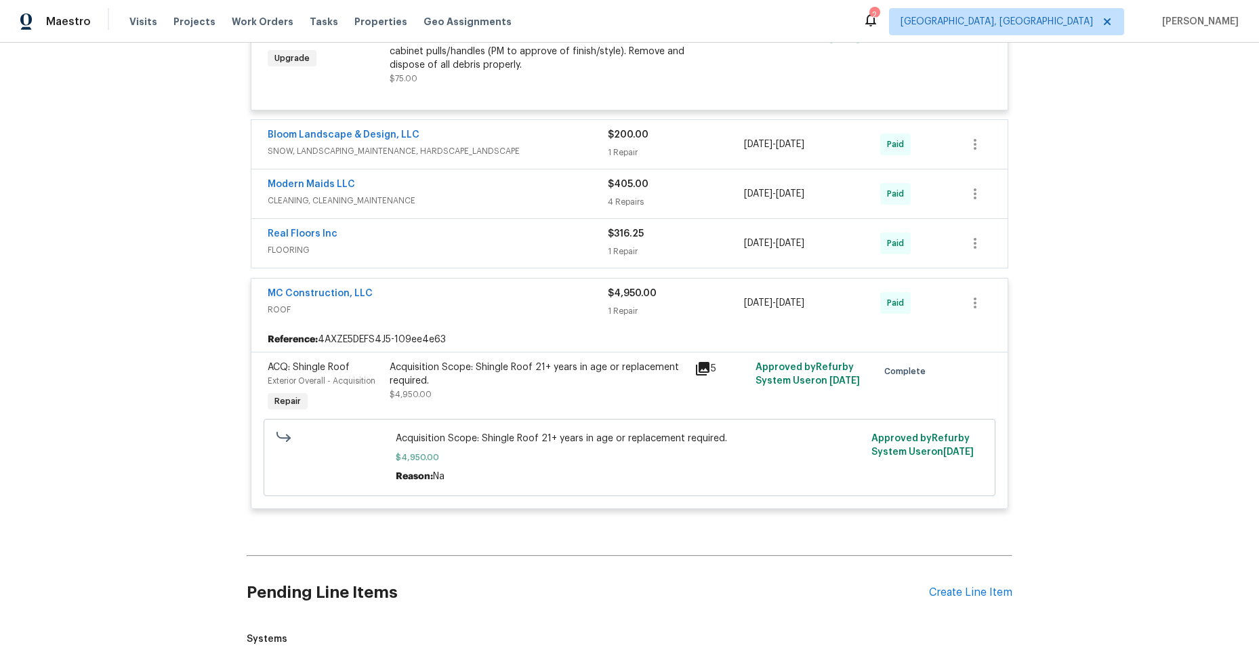
click at [697, 362] on icon at bounding box center [703, 369] width 14 height 14
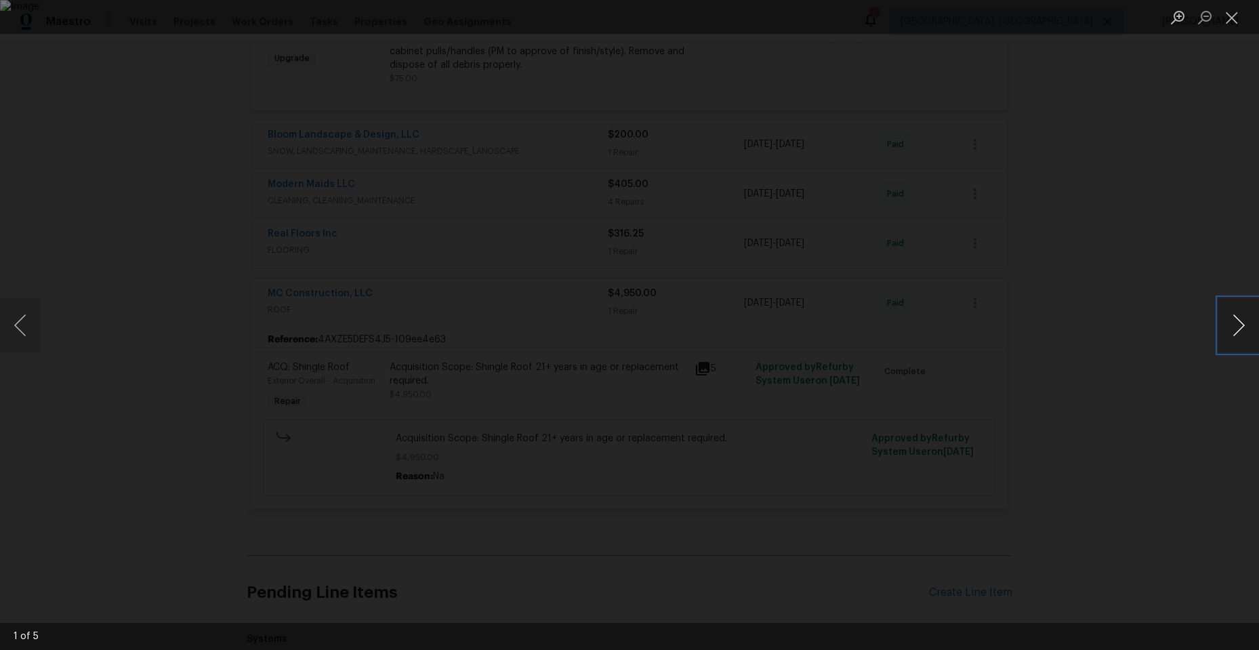
click at [1239, 321] on button "Next image" at bounding box center [1238, 325] width 41 height 54
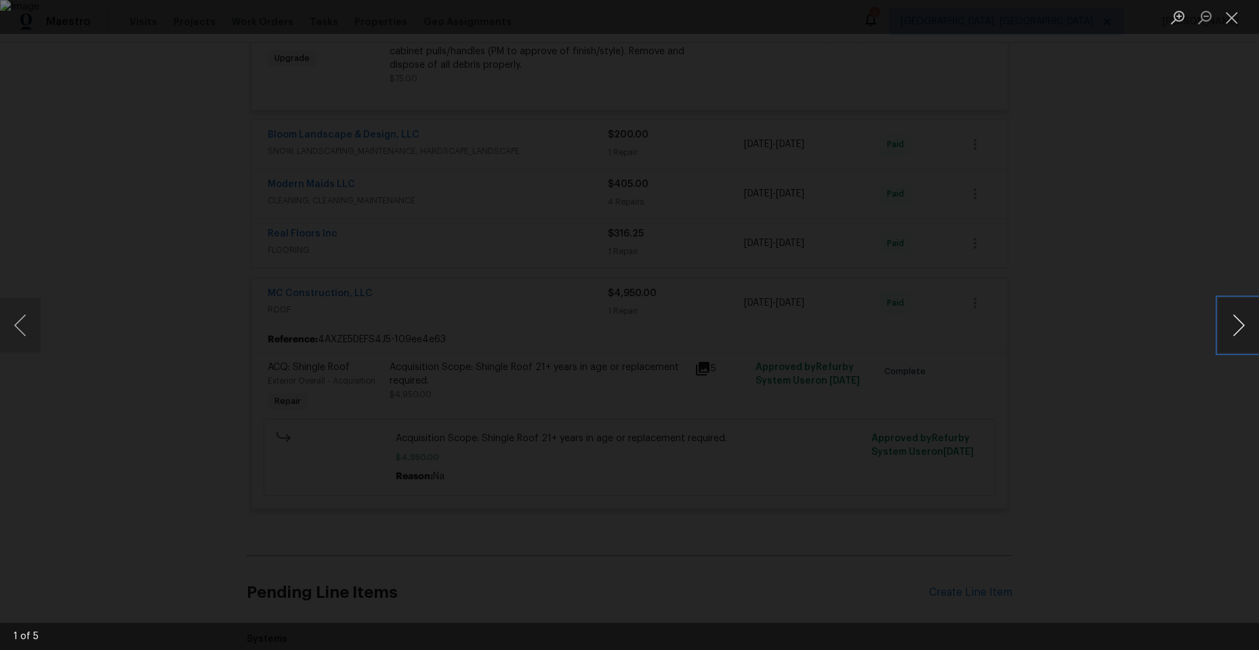
click at [1239, 321] on button "Next image" at bounding box center [1238, 325] width 41 height 54
click at [1232, 19] on button "Close lightbox" at bounding box center [1231, 17] width 27 height 24
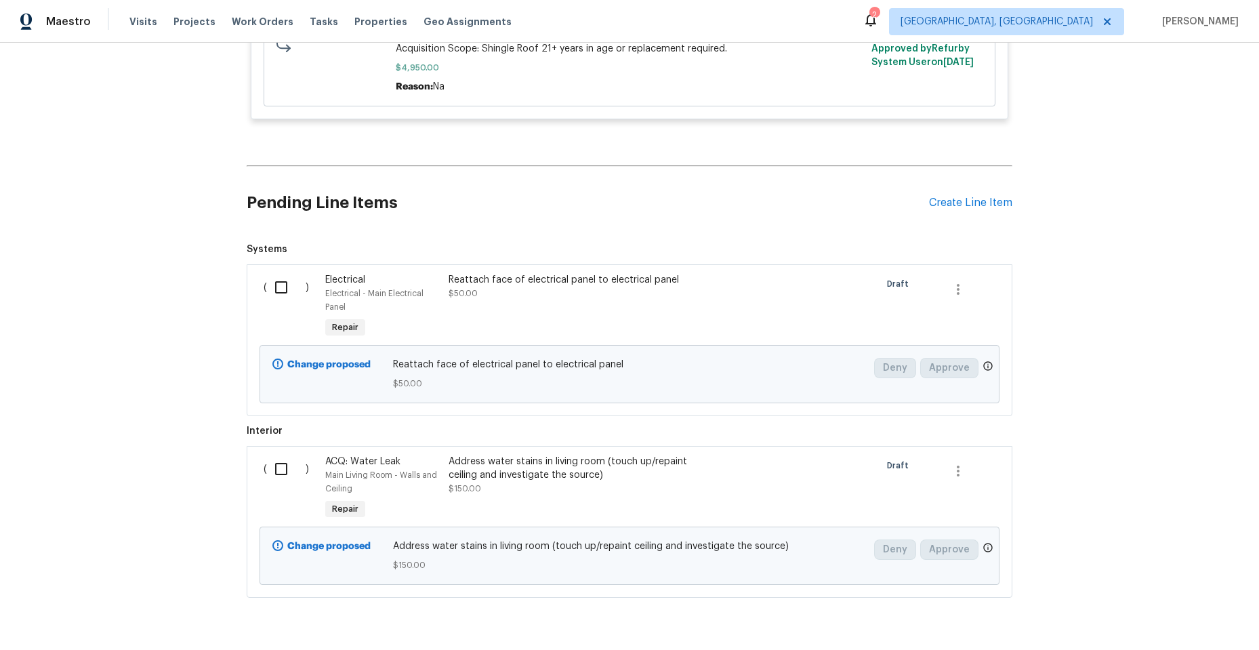
scroll to position [4613, 0]
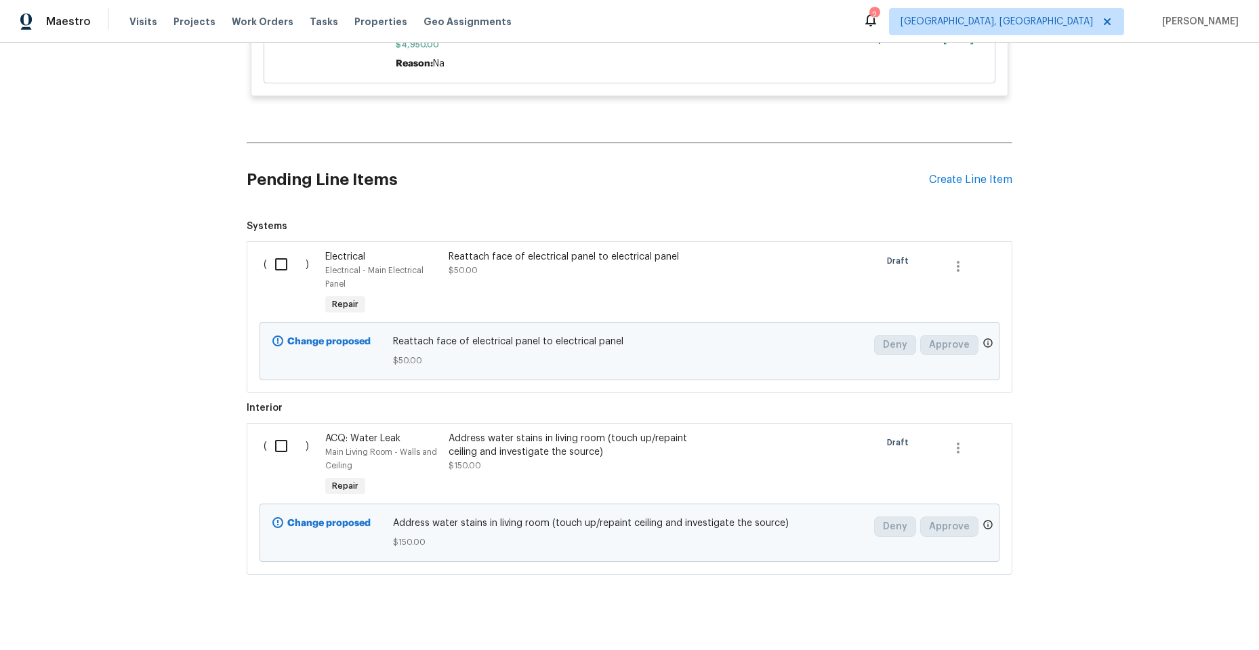
click at [705, 438] on div at bounding box center [722, 466] width 62 height 76
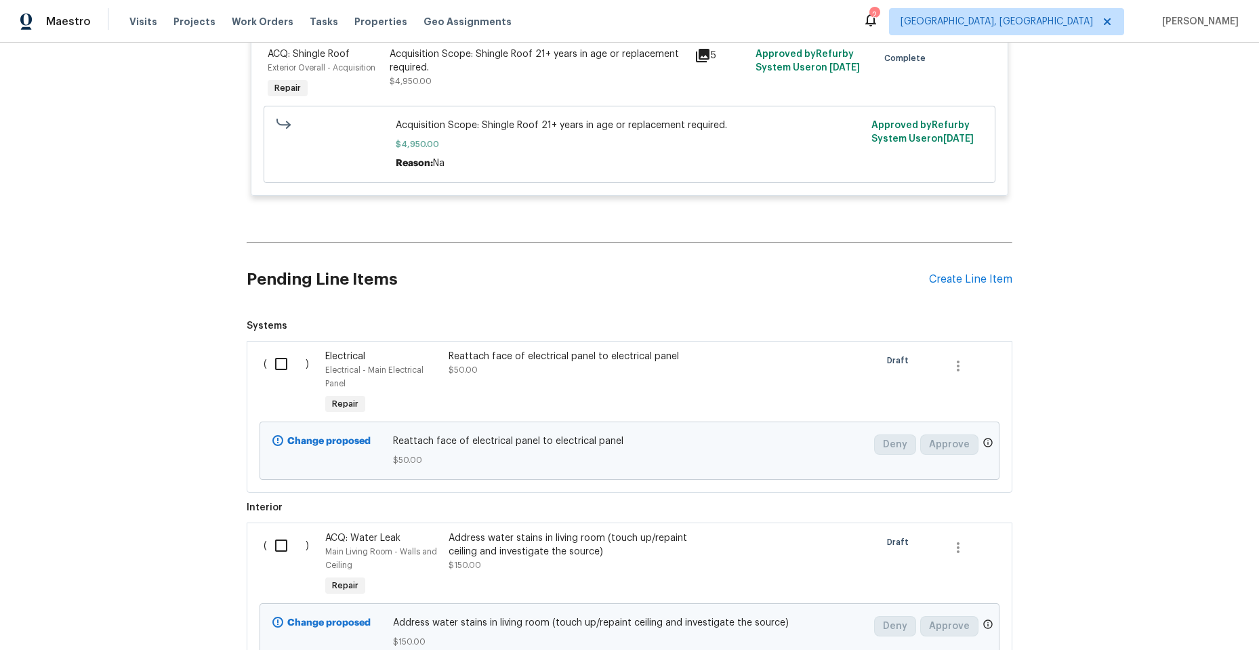
scroll to position [4275, 0]
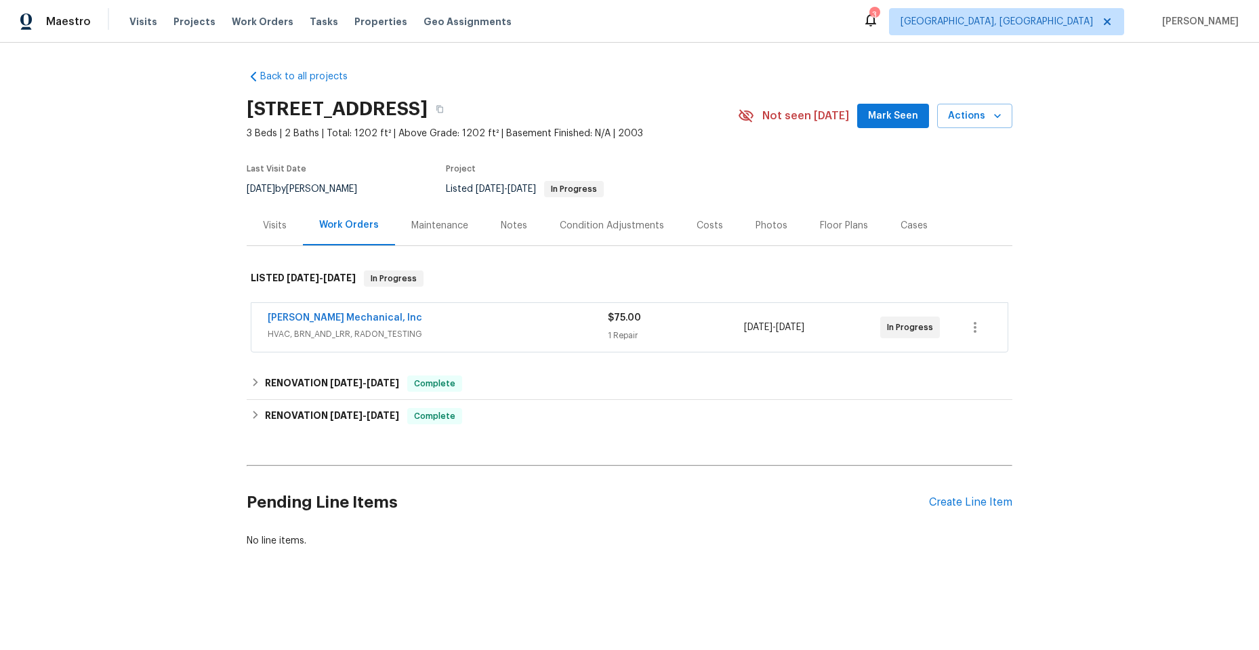
click at [471, 322] on div "JH Martin Mechanical, Inc" at bounding box center [438, 319] width 340 height 16
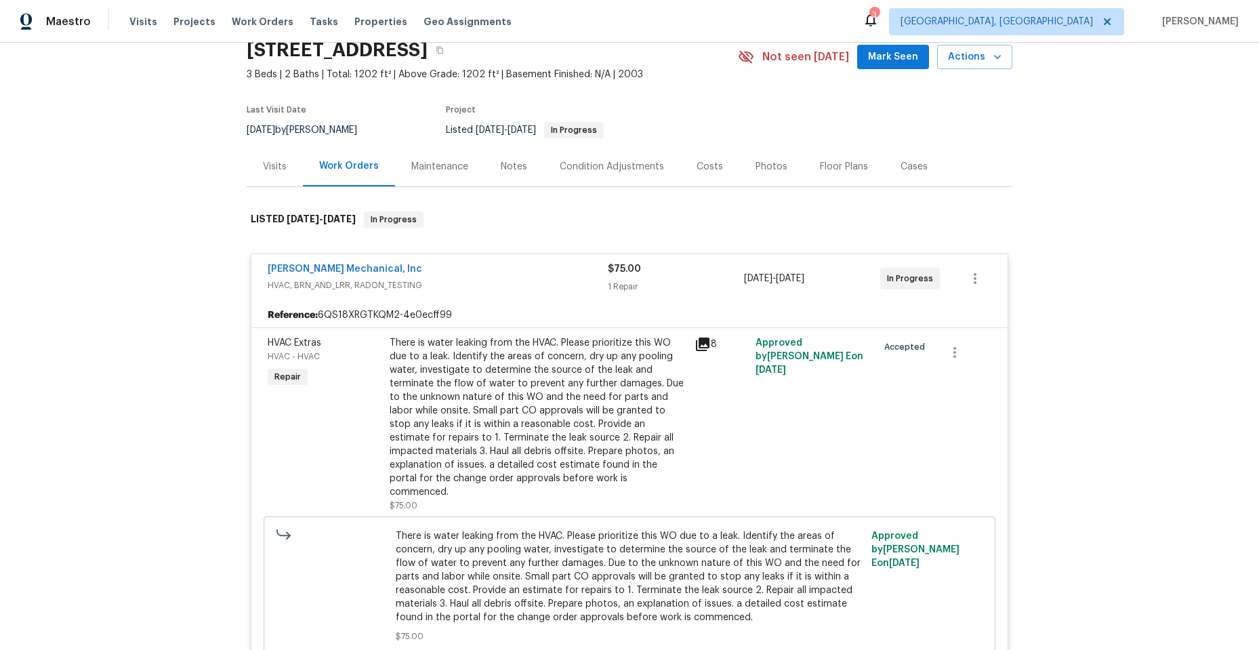
scroll to position [136, 0]
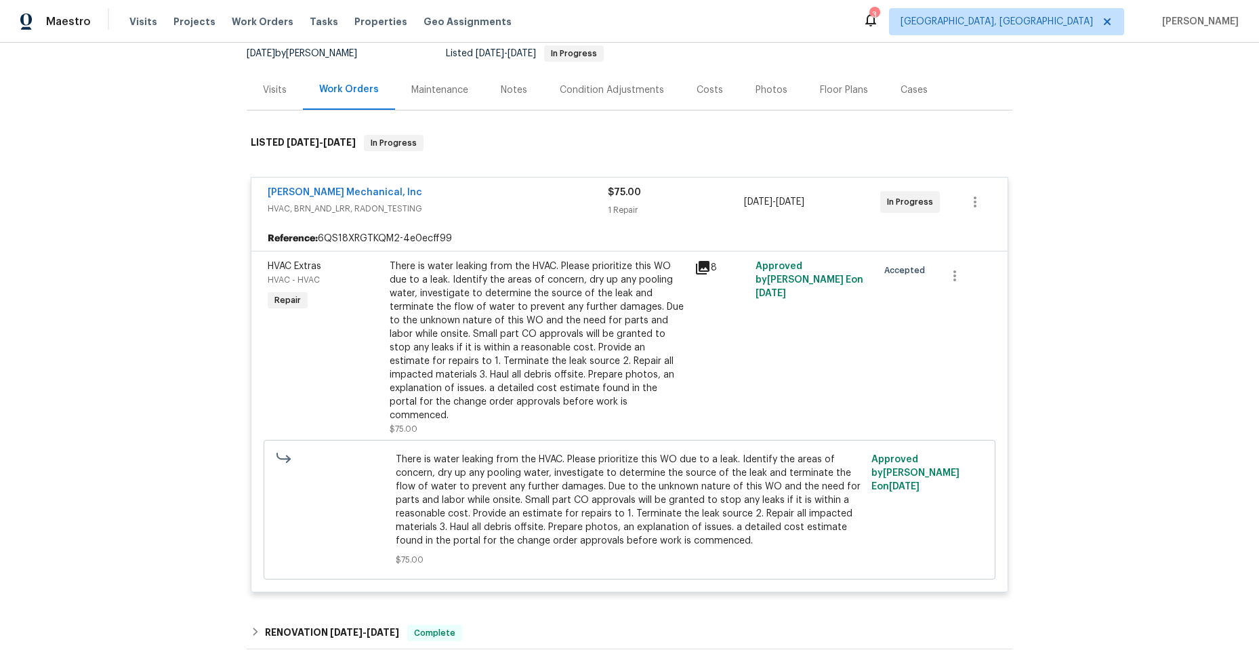
click at [696, 268] on icon at bounding box center [703, 268] width 14 height 14
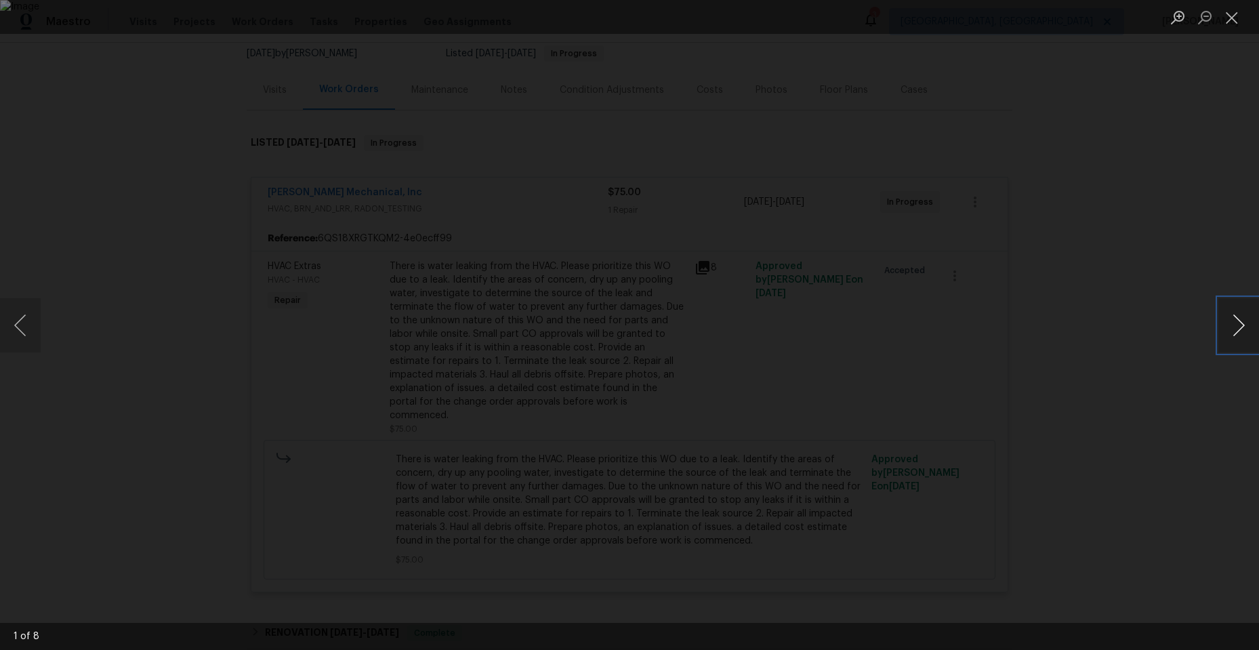
click at [1236, 324] on button "Next image" at bounding box center [1238, 325] width 41 height 54
click at [26, 325] on button "Previous image" at bounding box center [20, 325] width 41 height 54
click at [1229, 318] on button "Next image" at bounding box center [1238, 325] width 41 height 54
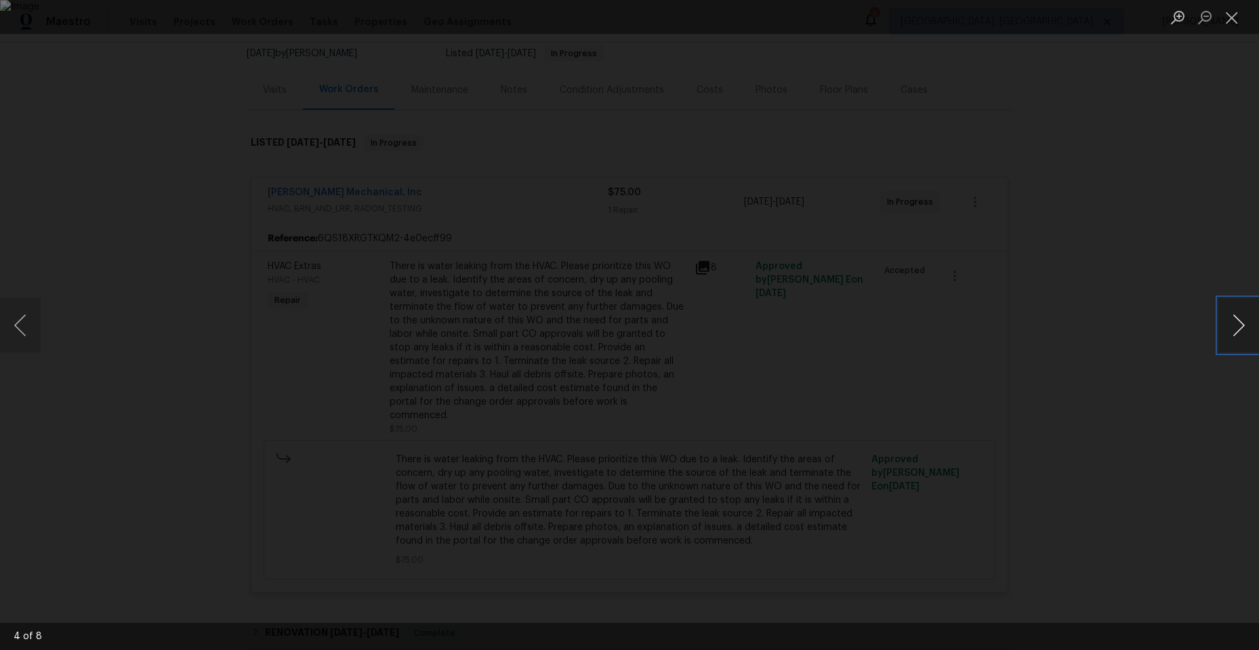
click at [1231, 327] on button "Next image" at bounding box center [1238, 325] width 41 height 54
click at [1231, 326] on button "Next image" at bounding box center [1238, 325] width 41 height 54
click at [1233, 10] on button "Close lightbox" at bounding box center [1231, 17] width 27 height 24
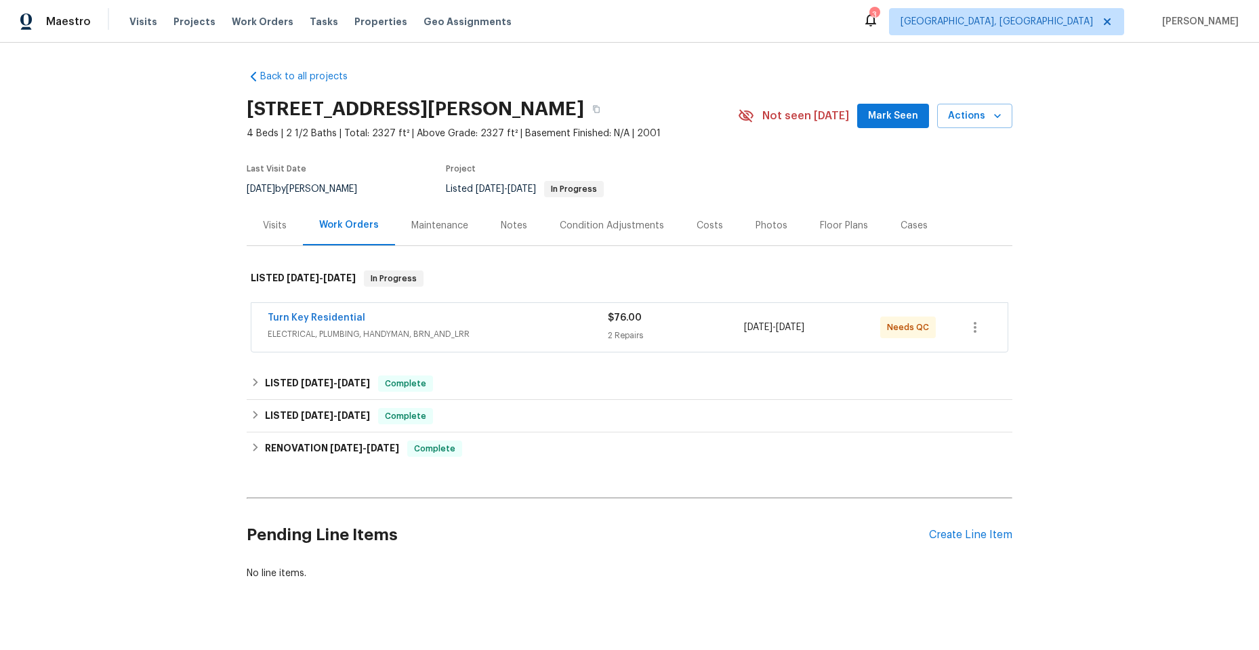
click at [543, 321] on div "Turn Key Residential" at bounding box center [438, 319] width 340 height 16
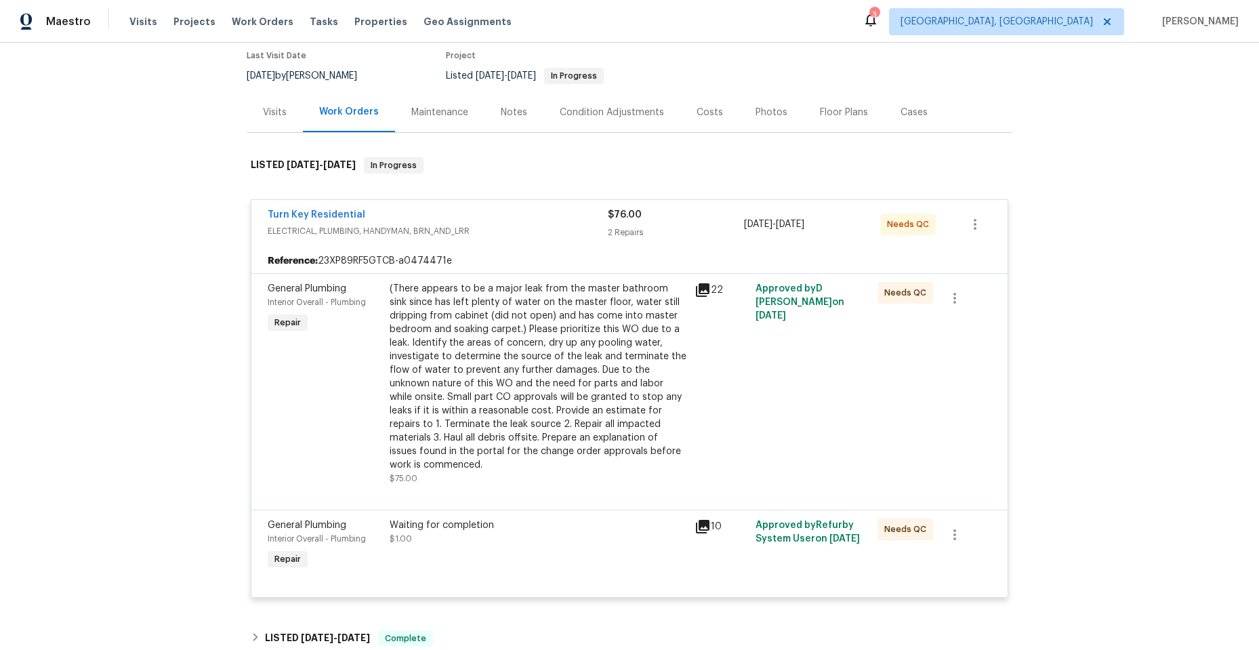
scroll to position [136, 0]
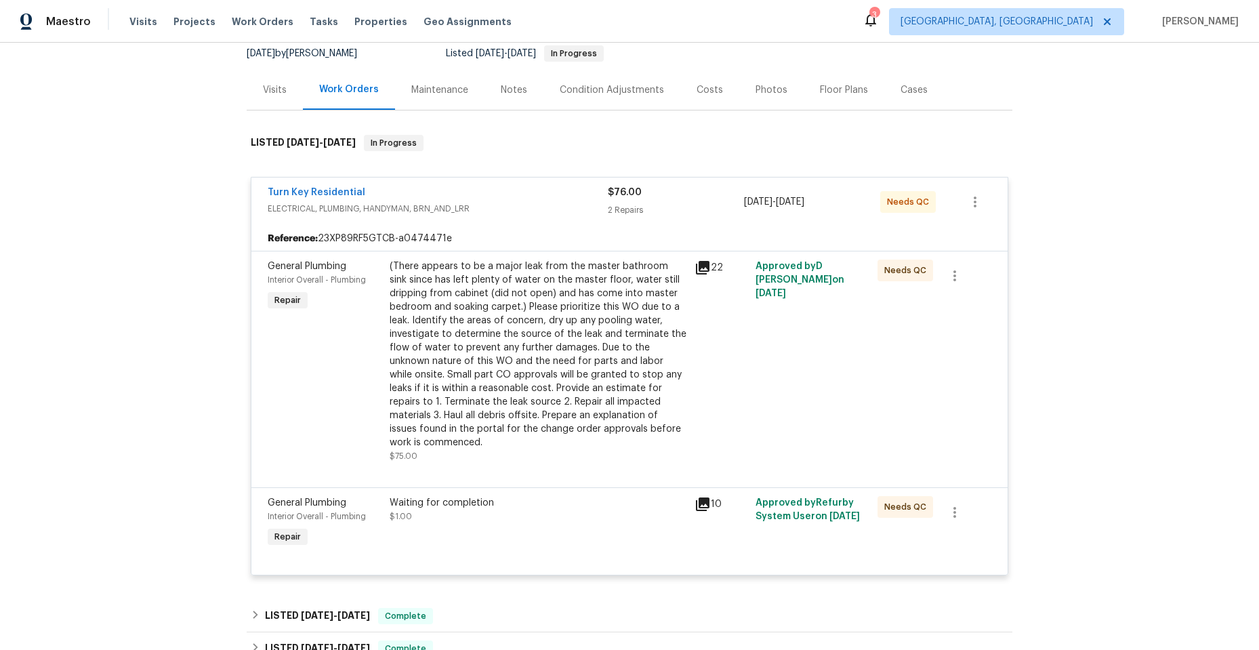
click at [700, 269] on icon at bounding box center [702, 268] width 16 height 16
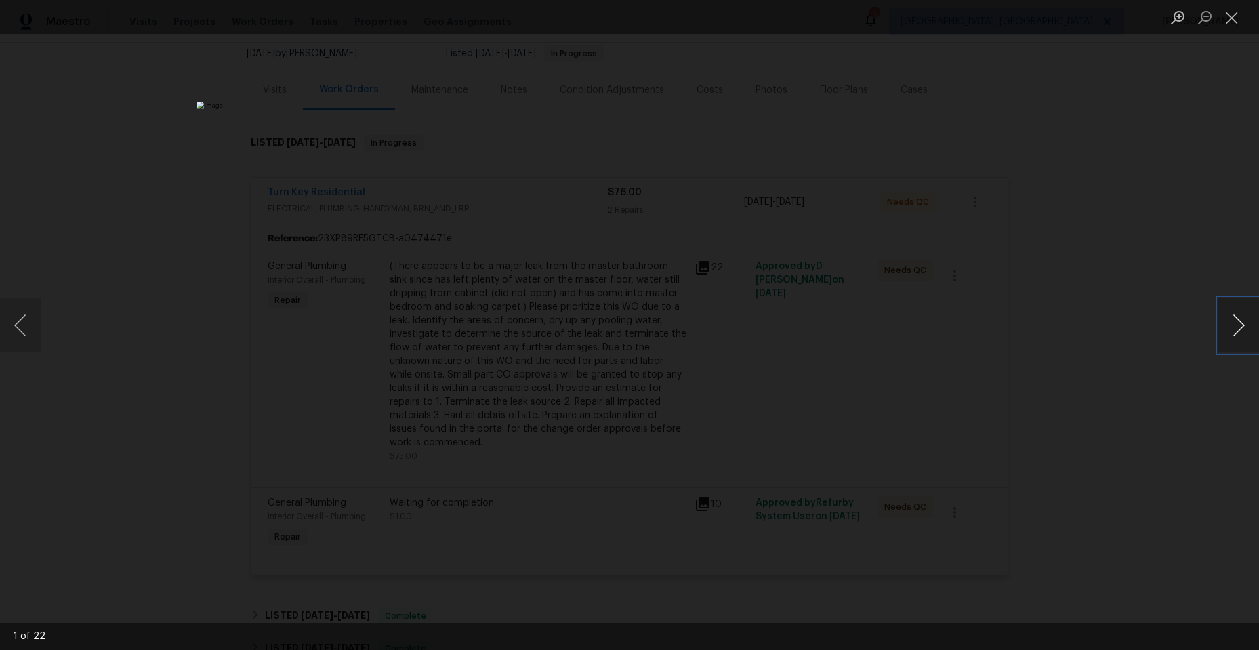
click at [1239, 318] on button "Next image" at bounding box center [1238, 325] width 41 height 54
click at [1232, 318] on button "Next image" at bounding box center [1238, 325] width 41 height 54
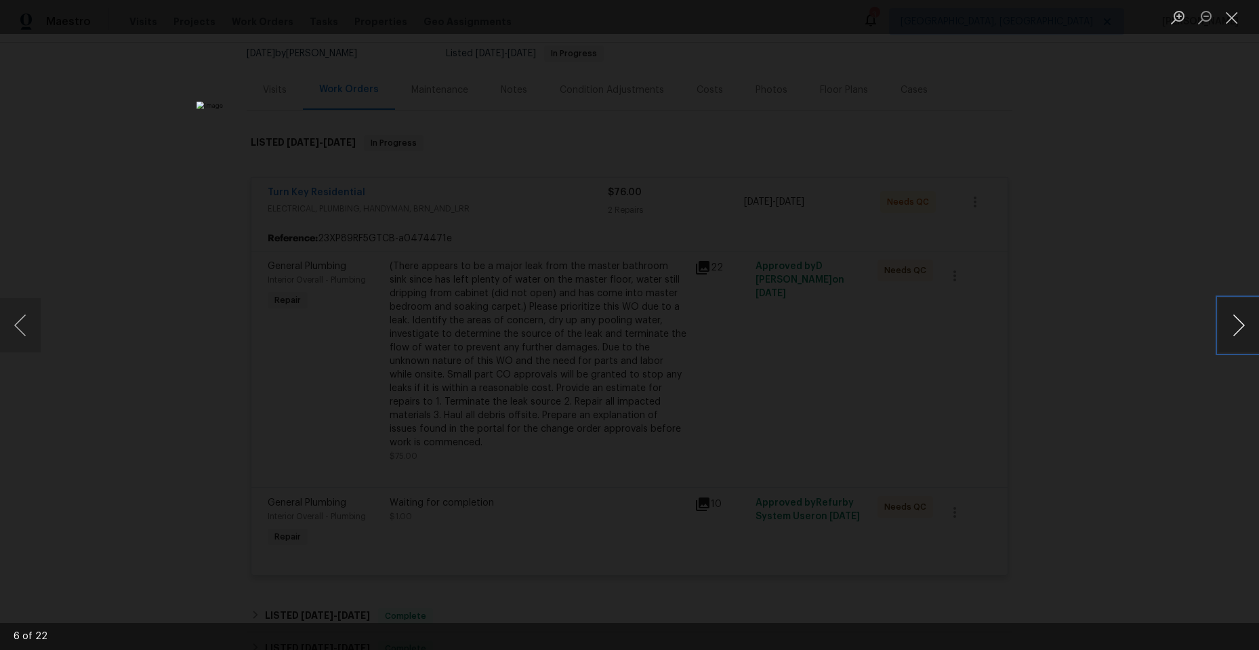
click at [1232, 318] on button "Next image" at bounding box center [1238, 325] width 41 height 54
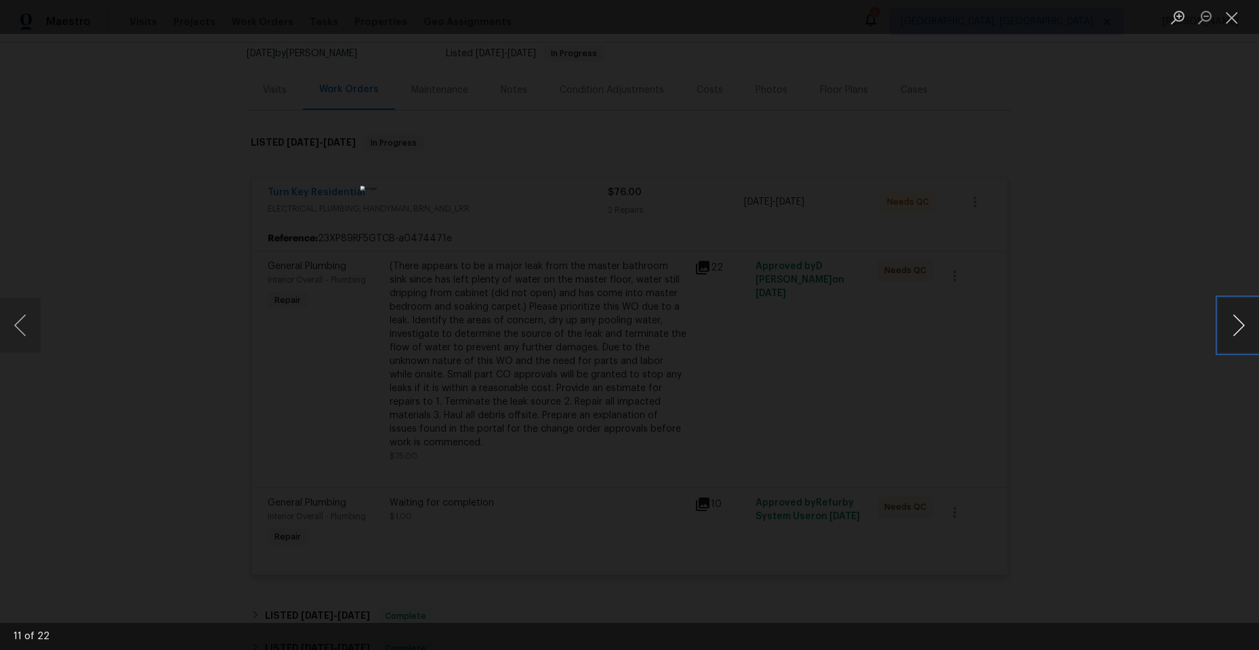
click at [1232, 318] on button "Next image" at bounding box center [1238, 325] width 41 height 54
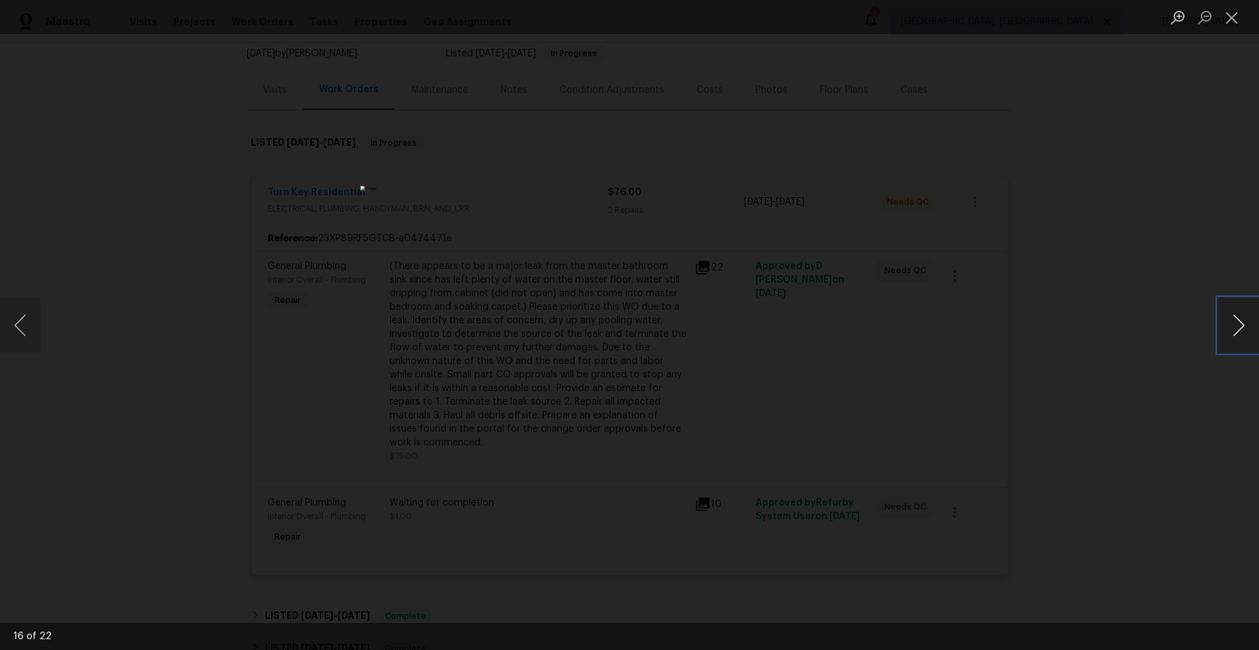
click at [1232, 318] on button "Next image" at bounding box center [1238, 325] width 41 height 54
click at [1238, 20] on button "Close lightbox" at bounding box center [1231, 17] width 27 height 24
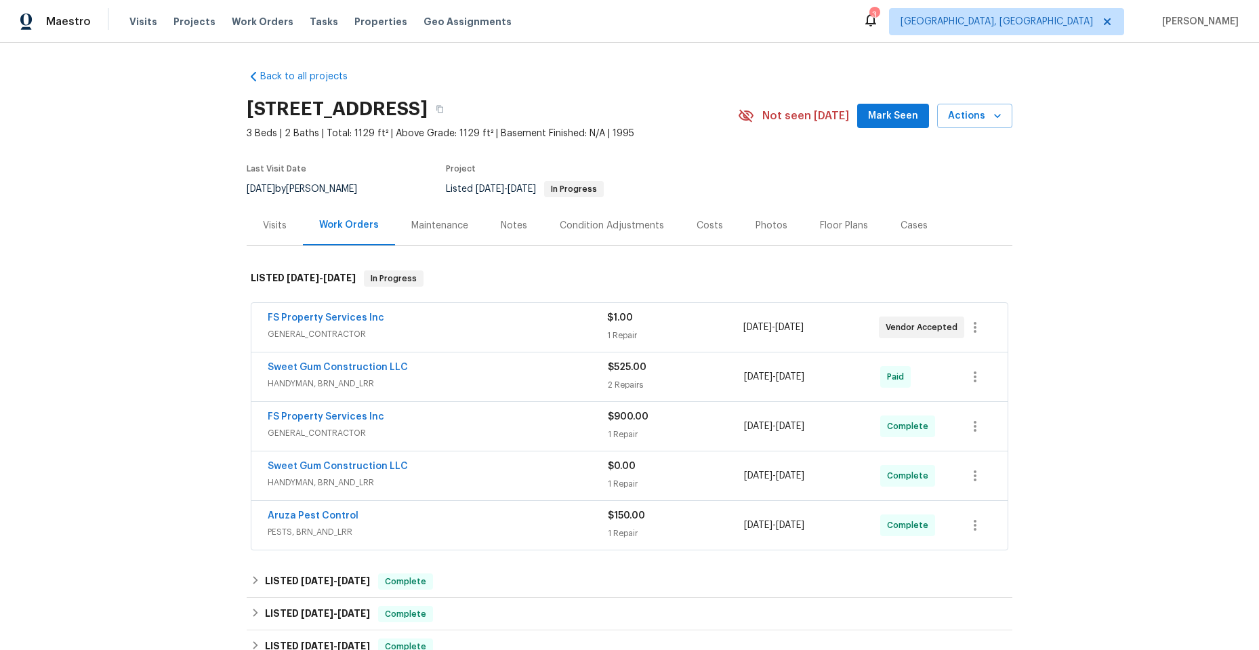
click at [493, 323] on div "FS Property Services Inc" at bounding box center [437, 319] width 339 height 16
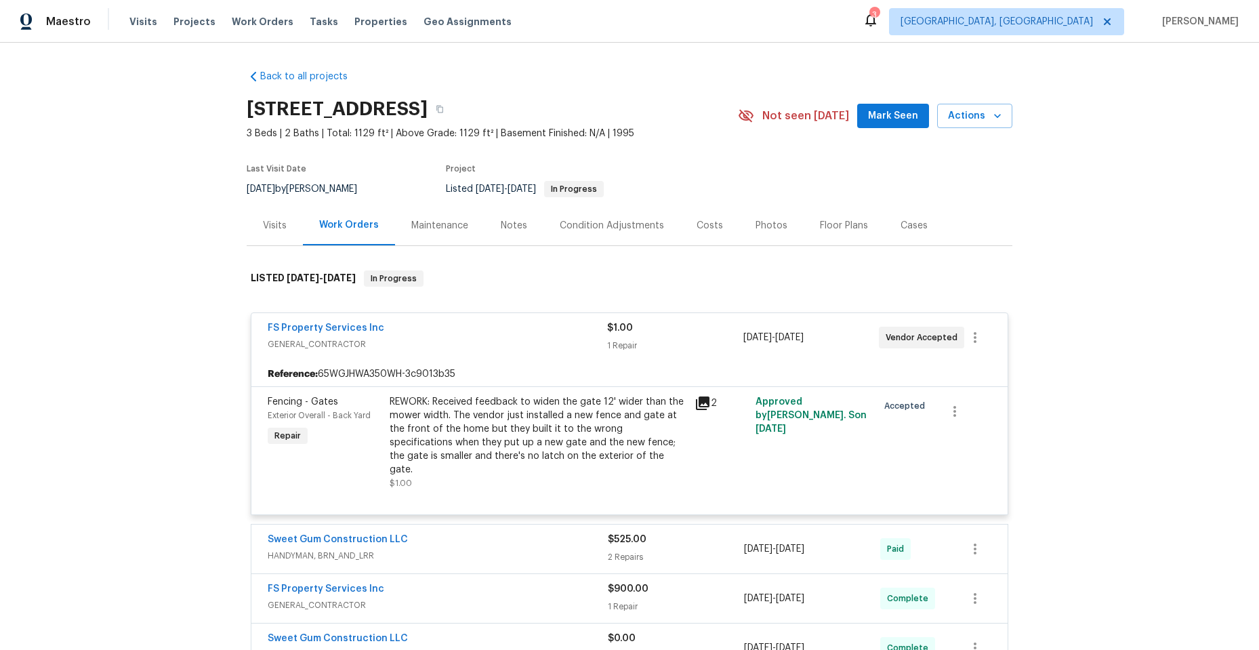
click at [698, 400] on icon at bounding box center [703, 403] width 14 height 14
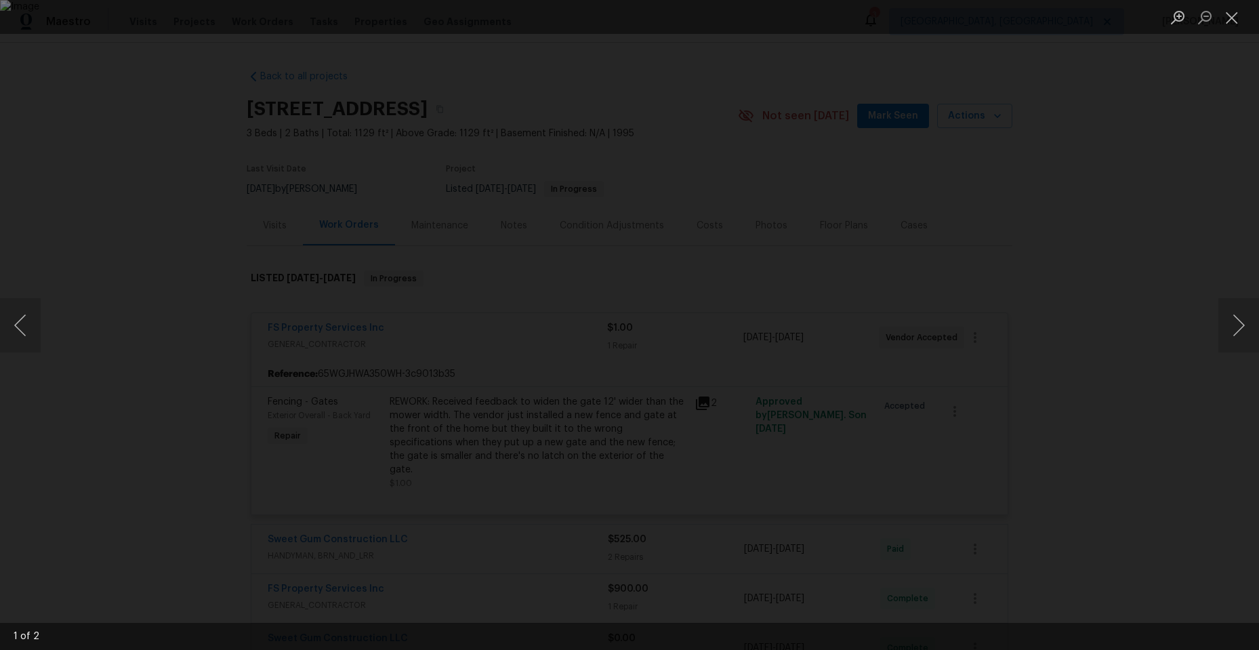
click at [623, 328] on img "Lightbox" at bounding box center [629, 325] width 1259 height 650
drag, startPoint x: 632, startPoint y: 327, endPoint x: 1237, endPoint y: 318, distance: 604.4
click at [1237, 318] on button "Next image" at bounding box center [1238, 325] width 41 height 54
click at [1234, 318] on button "Next image" at bounding box center [1238, 325] width 41 height 54
click at [1226, 318] on button "Next image" at bounding box center [1238, 325] width 41 height 54
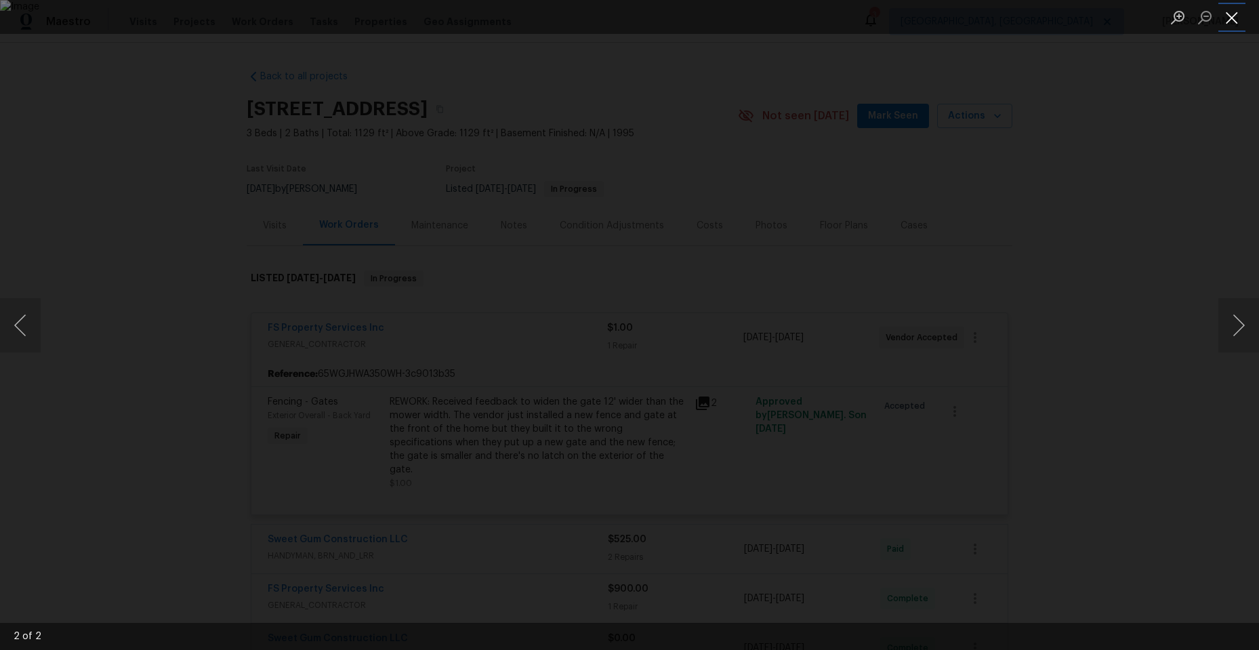
click at [1227, 14] on button "Close lightbox" at bounding box center [1231, 17] width 27 height 24
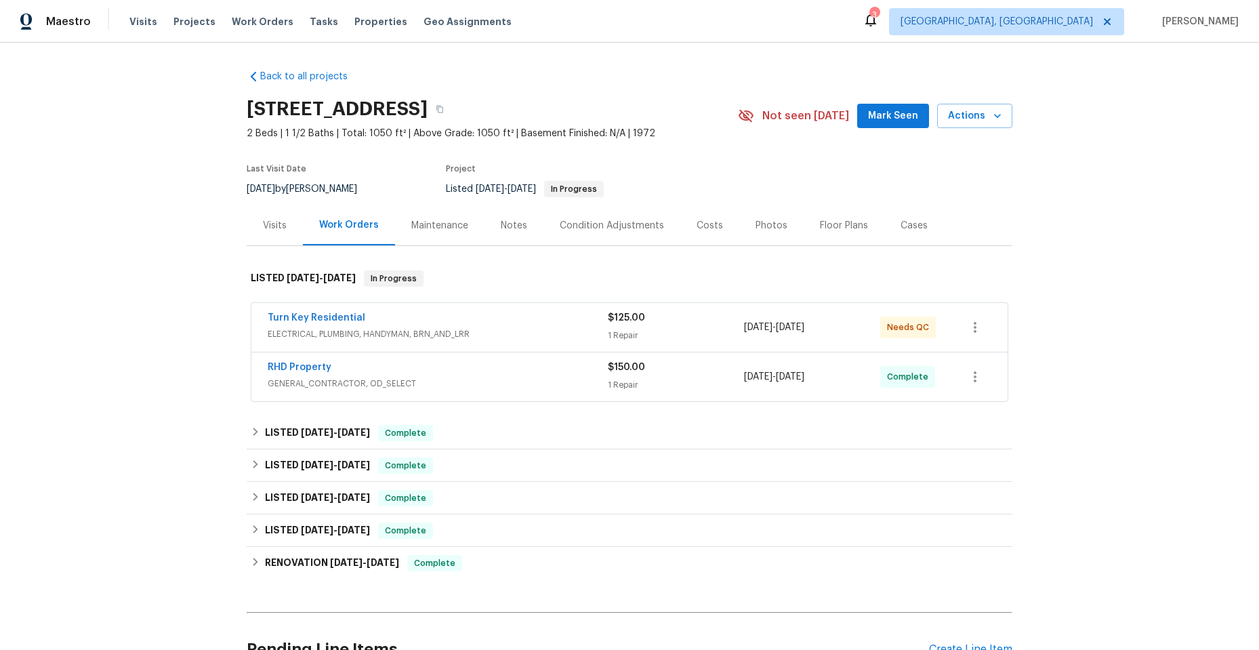
click at [554, 337] on span "ELECTRICAL, PLUMBING, HANDYMAN, BRN_AND_LRR" at bounding box center [438, 334] width 340 height 14
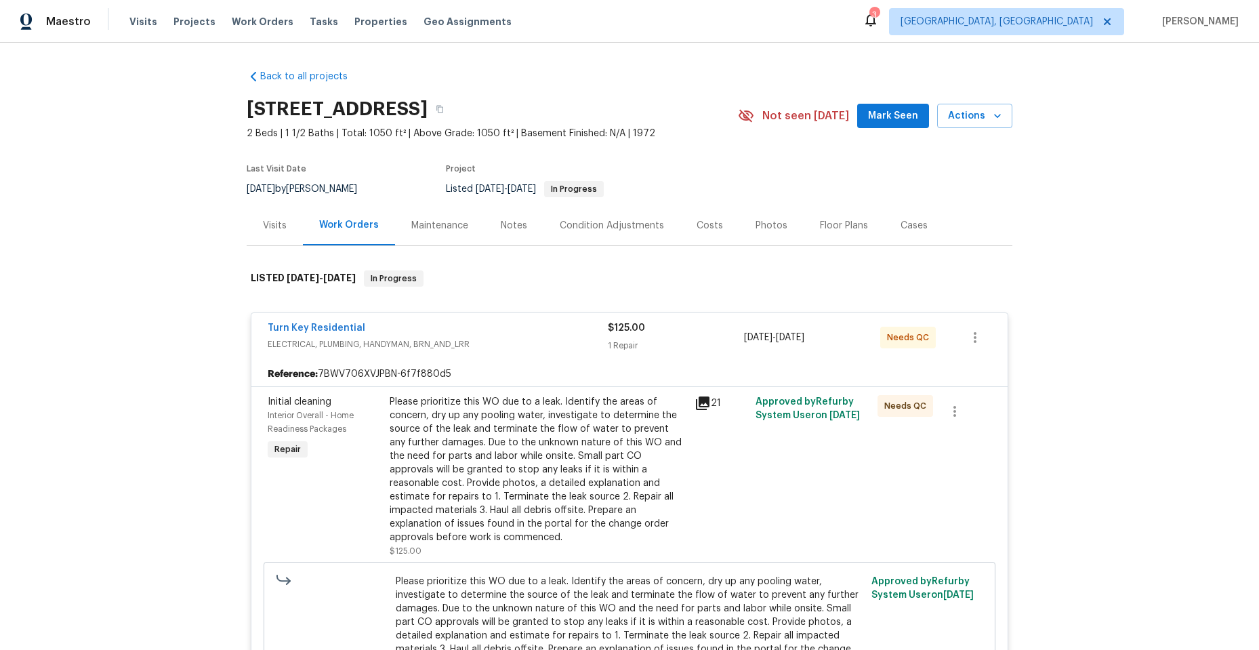
click at [696, 404] on icon at bounding box center [703, 403] width 14 height 14
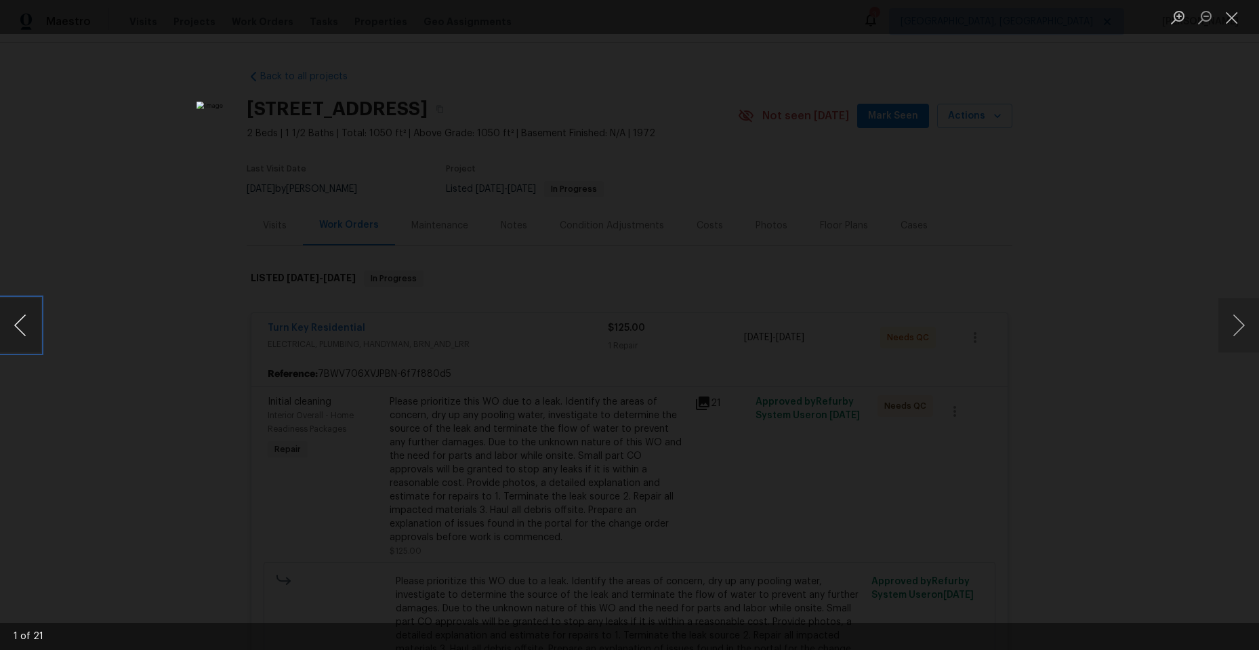
click at [24, 331] on button "Previous image" at bounding box center [20, 325] width 41 height 54
click at [1234, 320] on button "Next image" at bounding box center [1238, 325] width 41 height 54
click at [22, 331] on button "Previous image" at bounding box center [20, 325] width 41 height 54
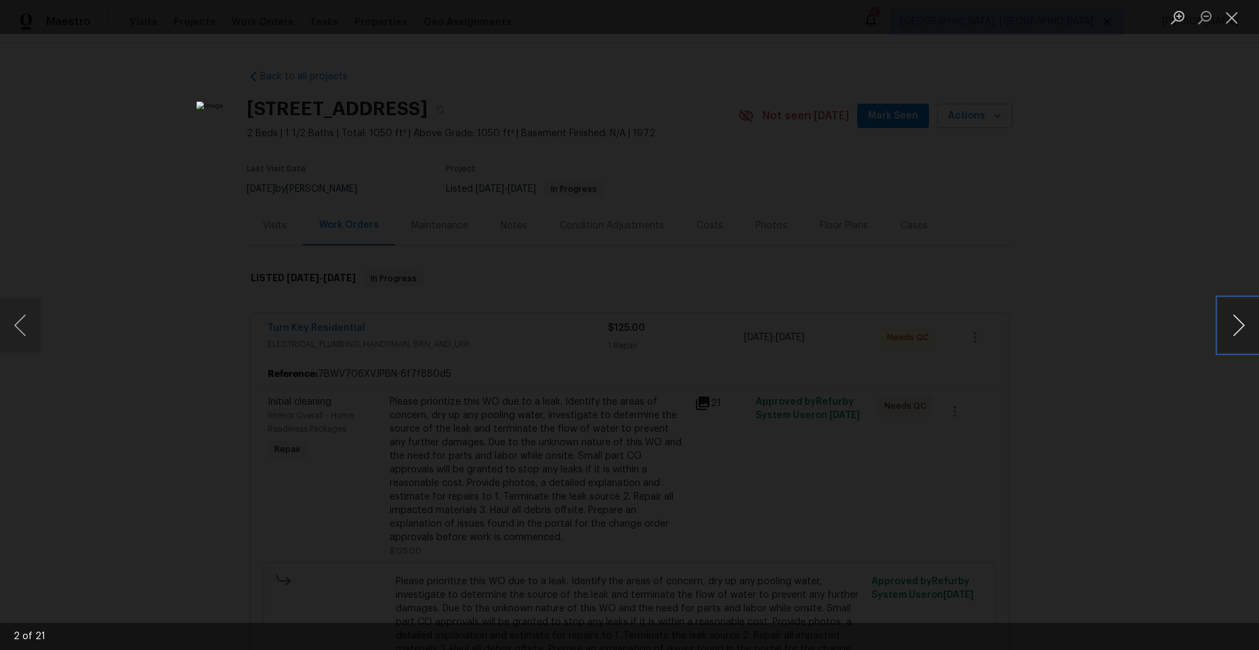
click at [1235, 322] on button "Next image" at bounding box center [1238, 325] width 41 height 54
click at [1234, 322] on button "Next image" at bounding box center [1238, 325] width 41 height 54
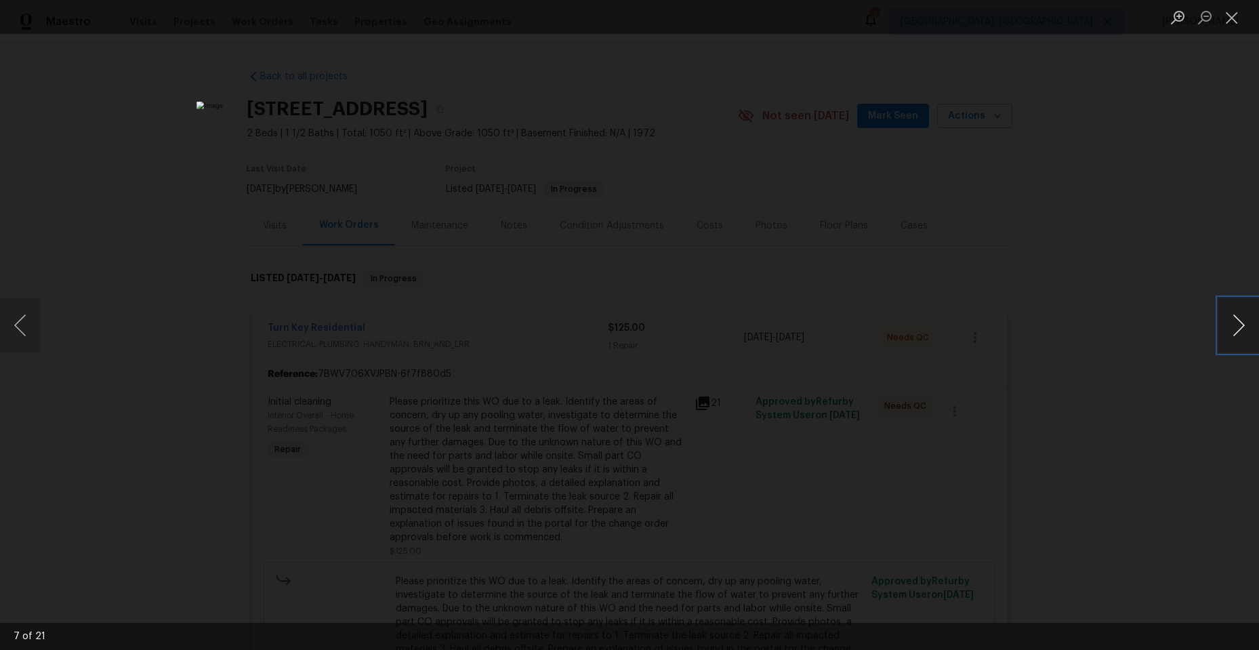
click at [1234, 322] on button "Next image" at bounding box center [1238, 325] width 41 height 54
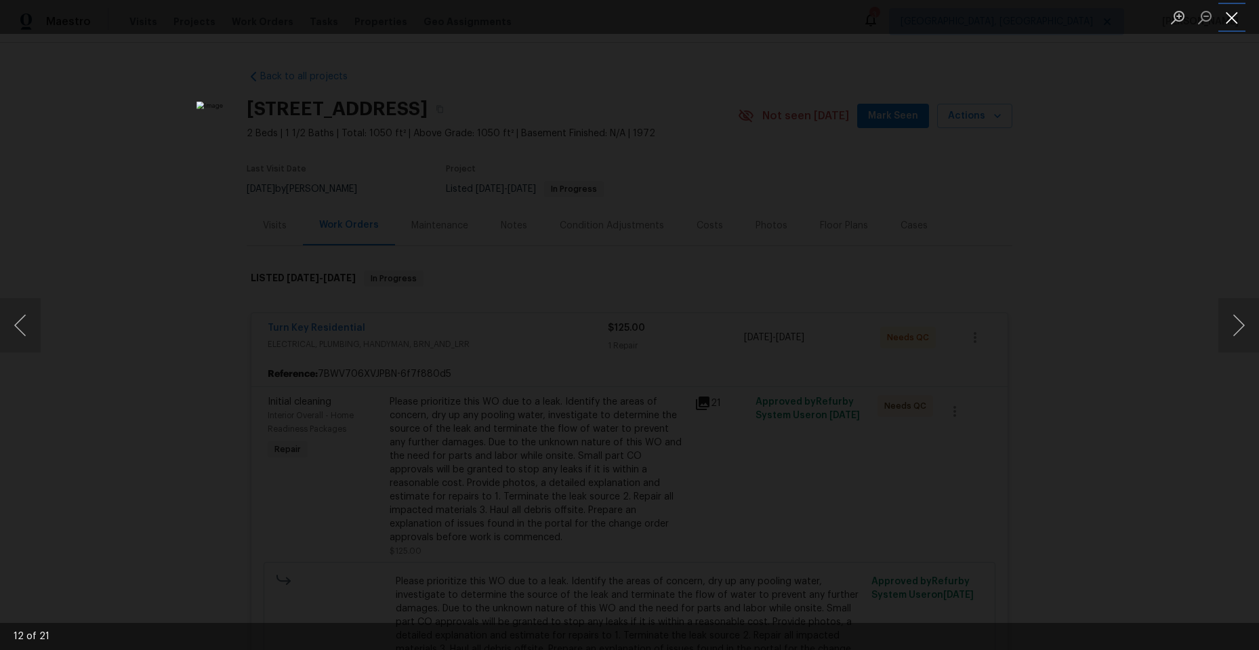
click at [1233, 12] on button "Close lightbox" at bounding box center [1231, 17] width 27 height 24
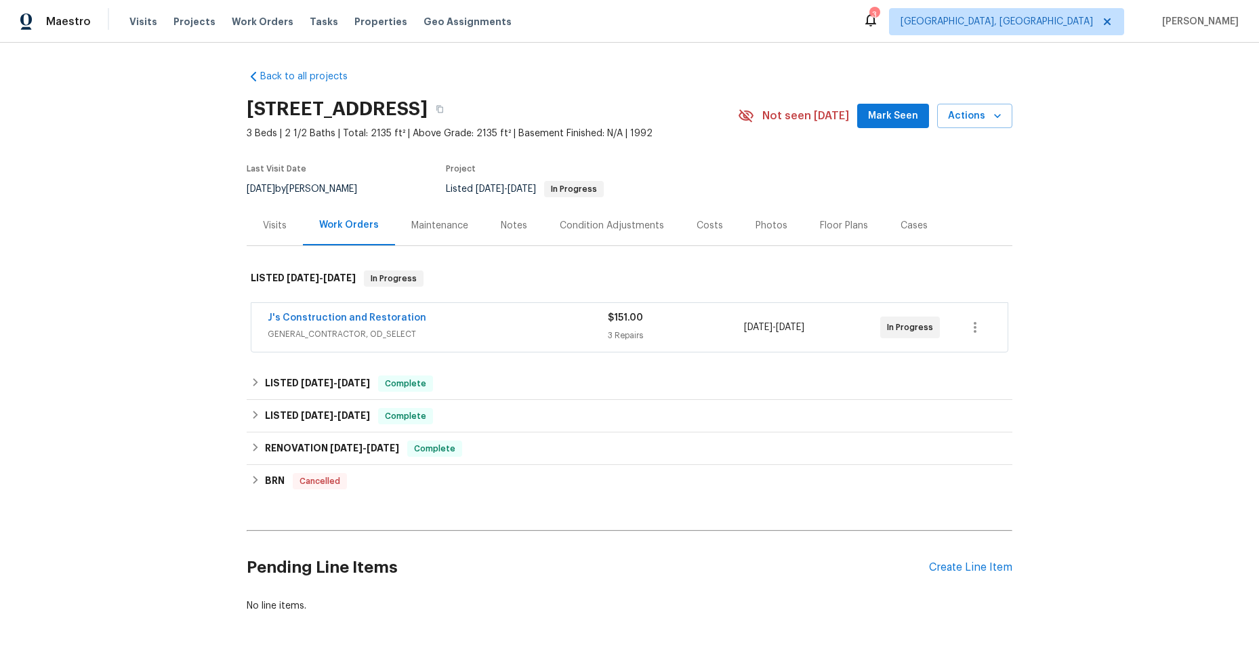
click at [518, 325] on div "J's Construction and Restoration" at bounding box center [438, 319] width 340 height 16
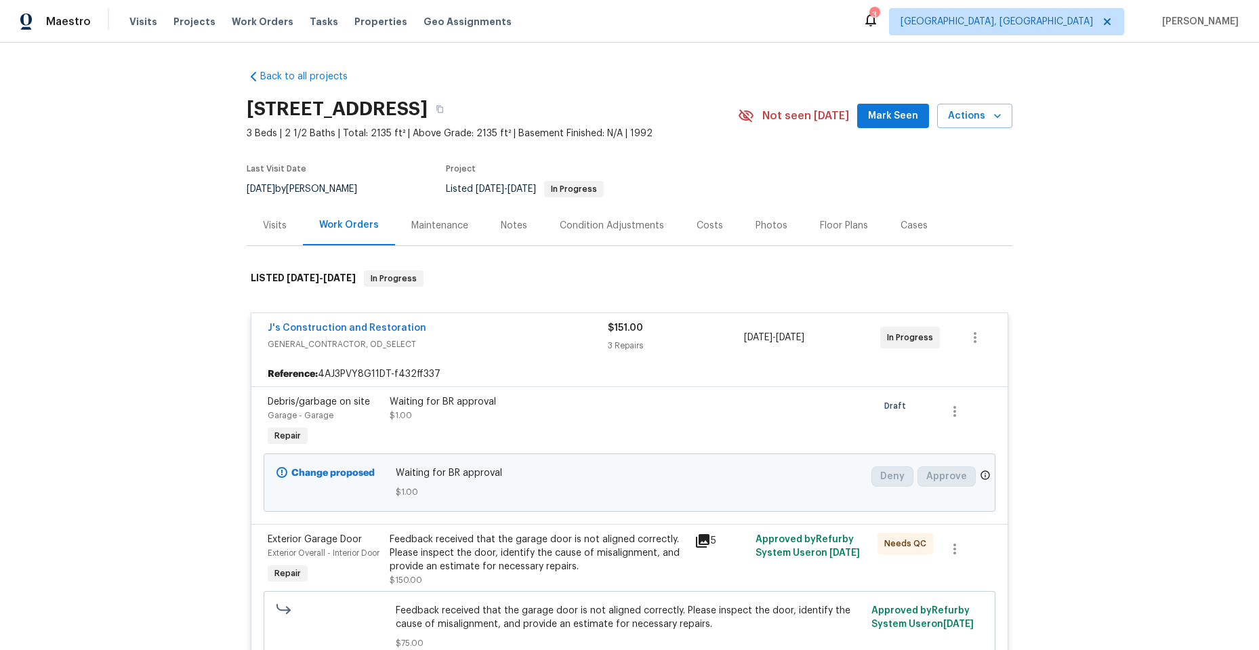
click at [523, 338] on span "GENERAL_CONTRACTOR, OD_SELECT" at bounding box center [438, 344] width 340 height 14
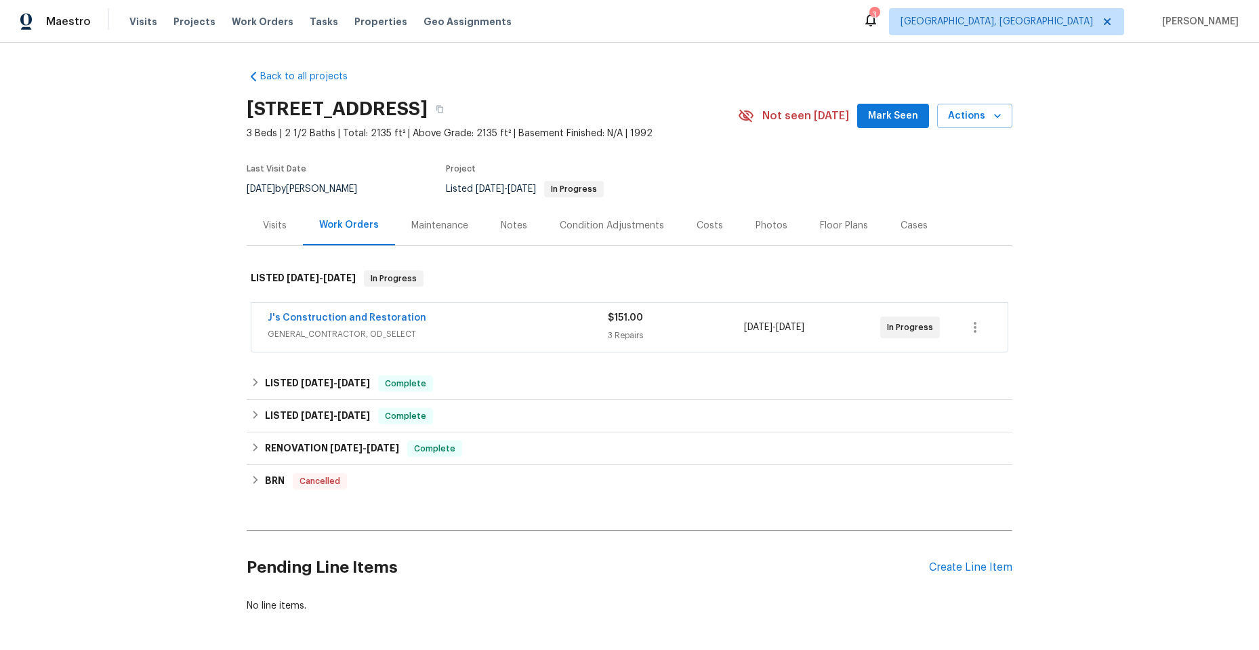
click at [551, 329] on span "GENERAL_CONTRACTOR, OD_SELECT" at bounding box center [438, 334] width 340 height 14
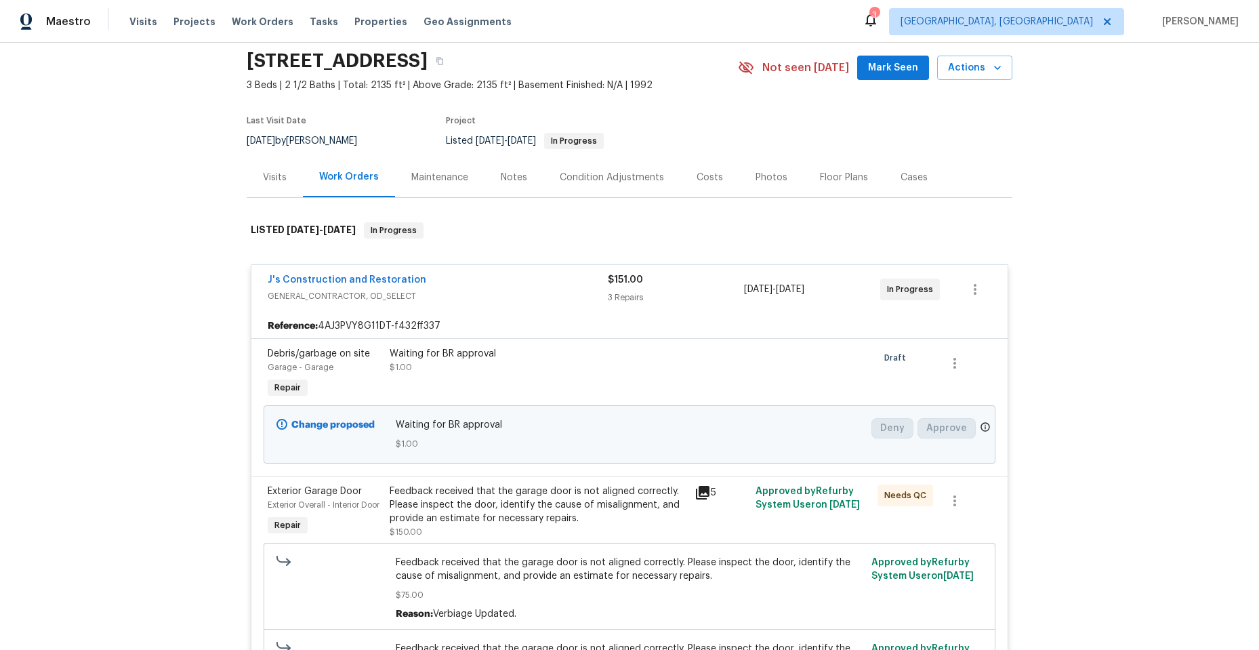
scroll to position [203, 0]
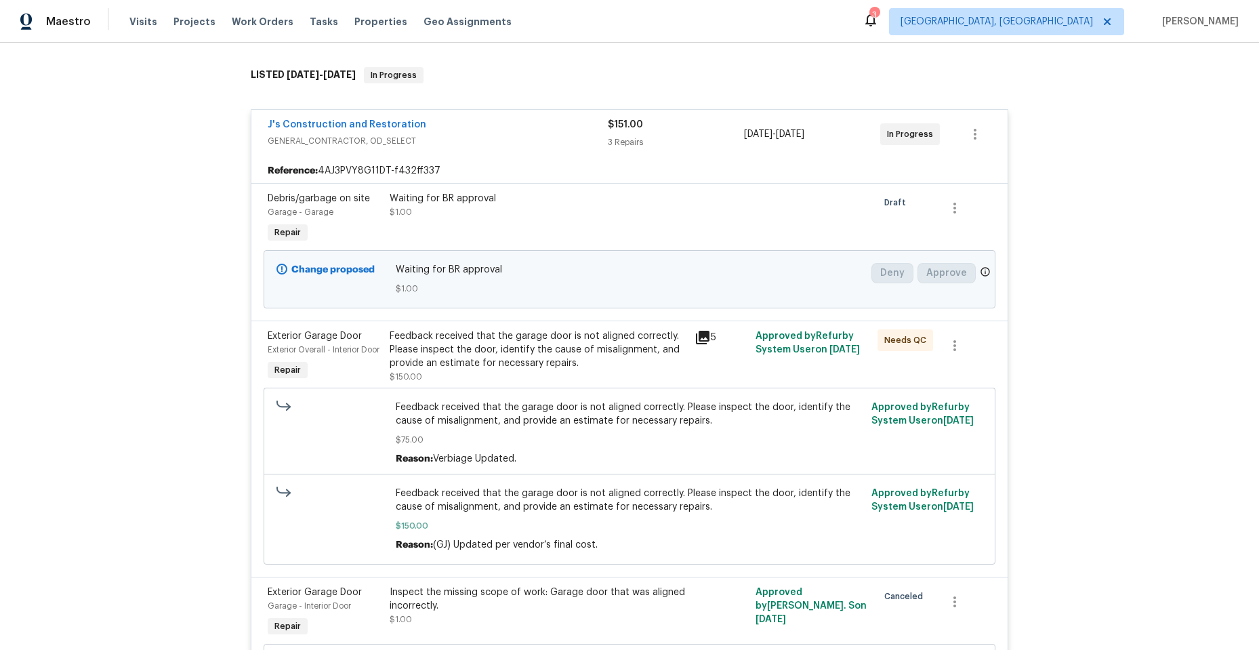
click at [699, 333] on icon at bounding box center [703, 338] width 14 height 14
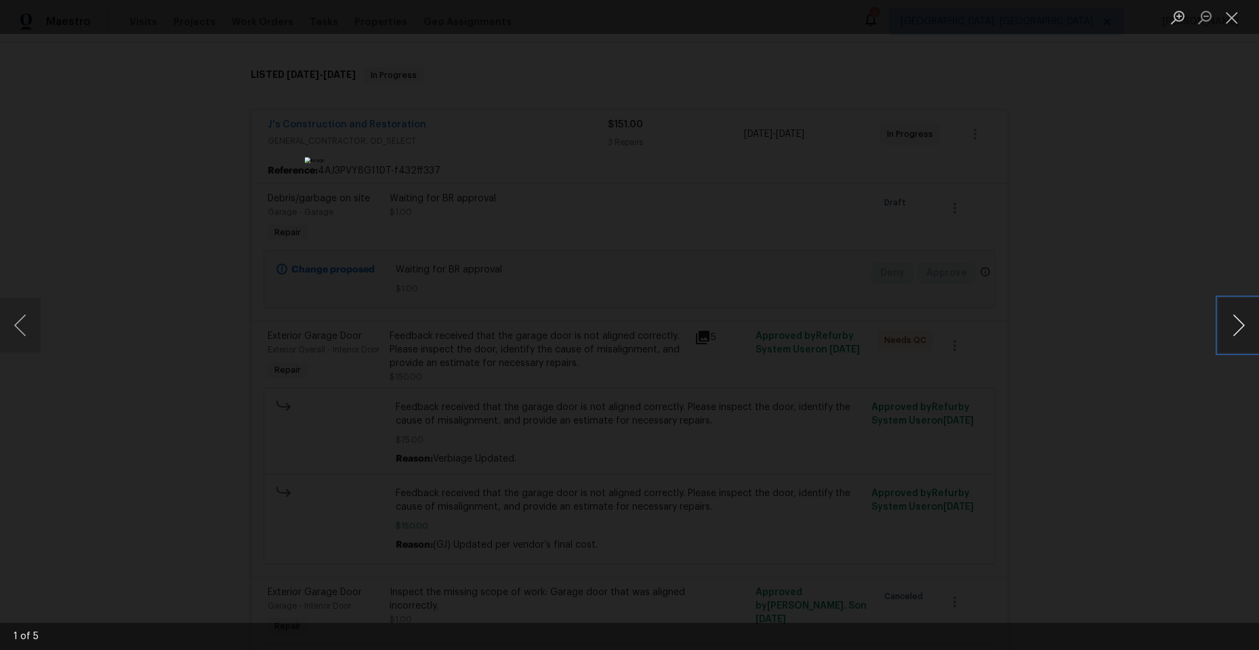
click at [1237, 321] on button "Next image" at bounding box center [1238, 325] width 41 height 54
click at [1233, 321] on button "Next image" at bounding box center [1238, 325] width 41 height 54
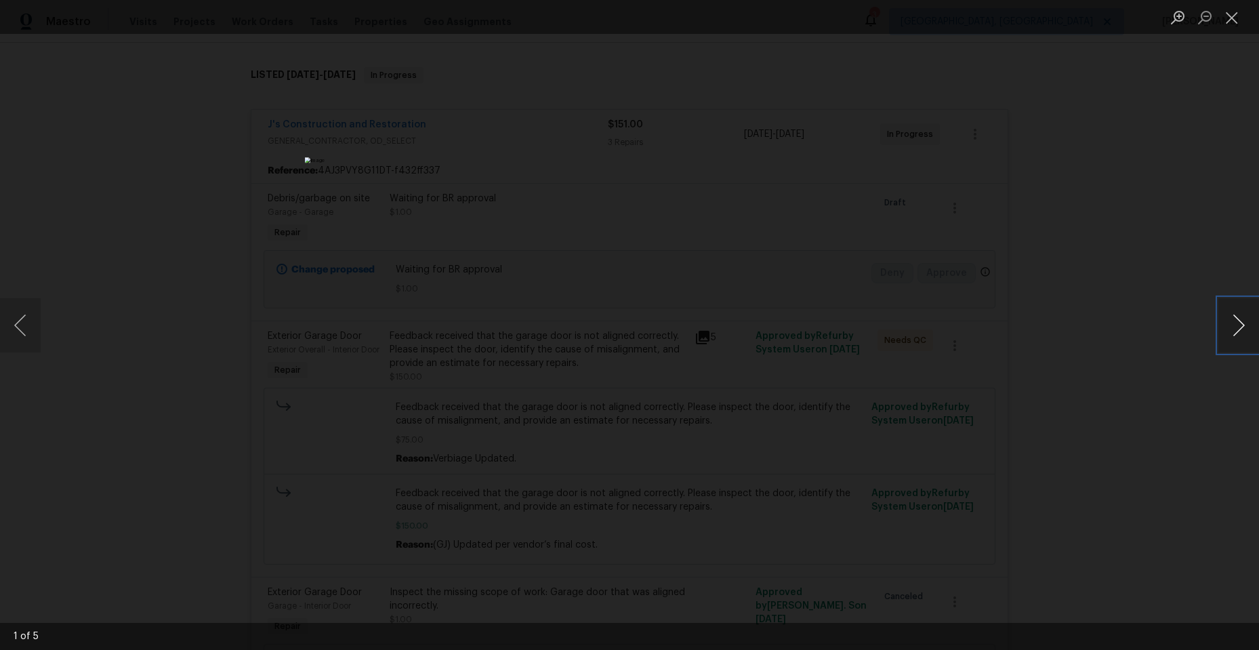
click at [1233, 321] on button "Next image" at bounding box center [1238, 325] width 41 height 54
